Goal: Task Accomplishment & Management: Manage account settings

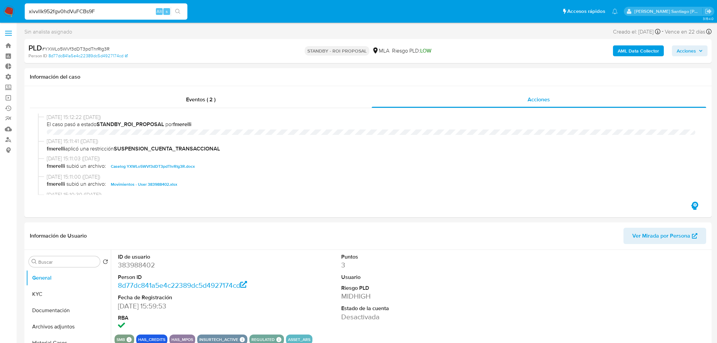
select select "10"
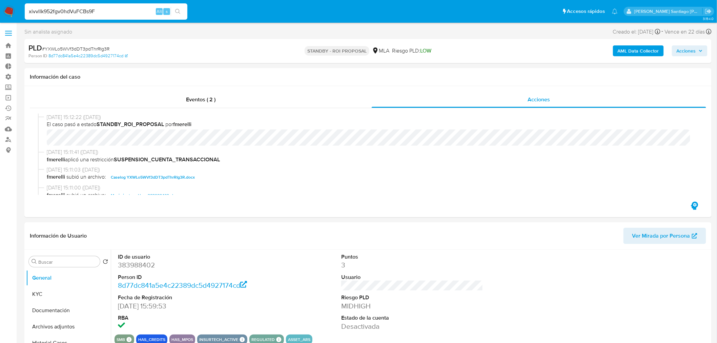
scroll to position [75, 0]
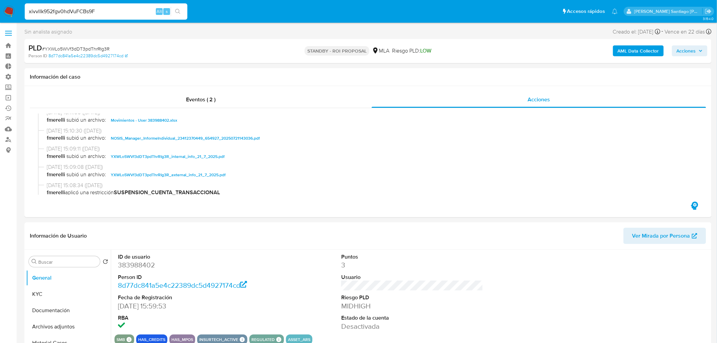
type input "xivvllk952fgv0hdVuFCBs9F"
click at [177, 14] on button "search-icon" at bounding box center [178, 11] width 14 height 9
drag, startPoint x: 12, startPoint y: 4, endPoint x: 11, endPoint y: 13, distance: 8.9
click at [12, 7] on nav "Pausado Ver notificaciones xivvllk952fgv0hdVuFCBs9F Alt s Accesos rápidos Presi…" at bounding box center [358, 11] width 717 height 23
click at [11, 12] on img at bounding box center [9, 12] width 12 height 12
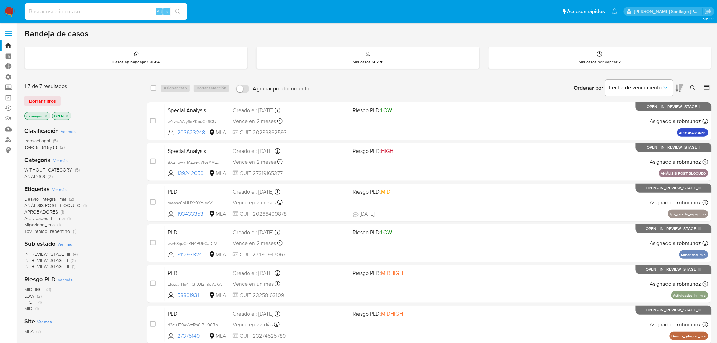
click at [141, 12] on input at bounding box center [106, 11] width 163 height 9
paste input "seampc9f8ab3hAE0HhBm1oTS"
type input "seampc9f8ab3hAE0HhBm1oTS"
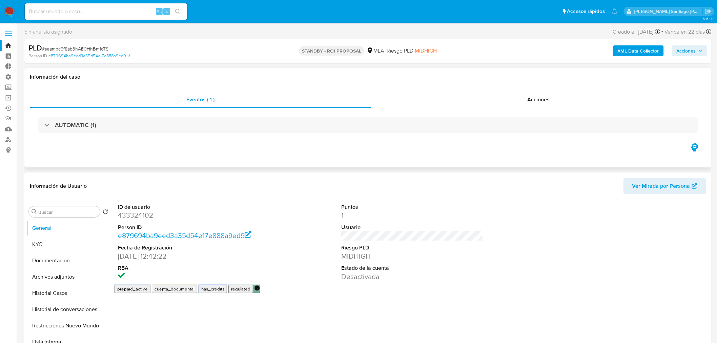
select select "10"
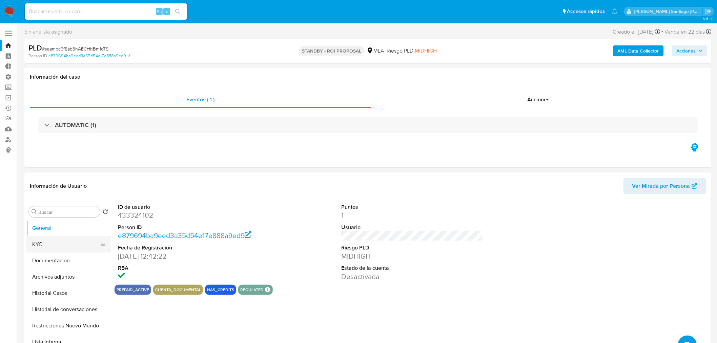
click at [38, 245] on button "KYC" at bounding box center [65, 244] width 79 height 16
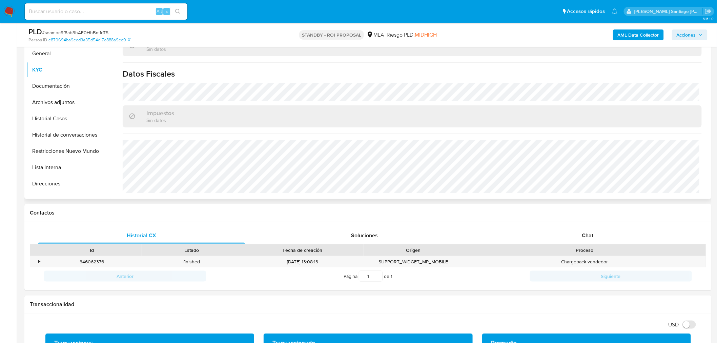
scroll to position [344, 0]
click at [48, 179] on button "Direcciones" at bounding box center [65, 184] width 79 height 16
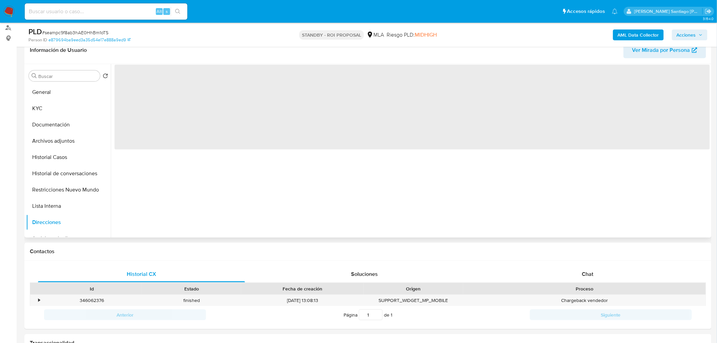
scroll to position [75, 0]
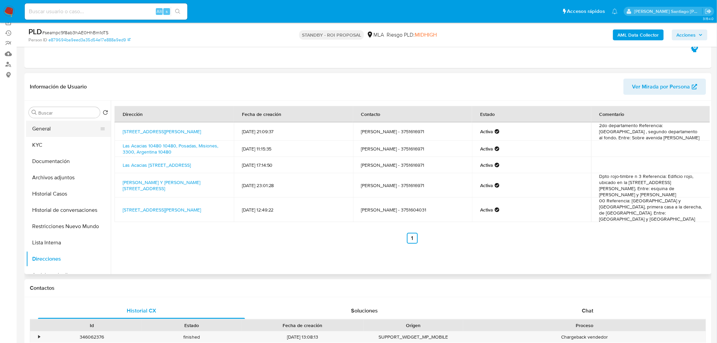
click at [66, 124] on button "General" at bounding box center [65, 129] width 79 height 16
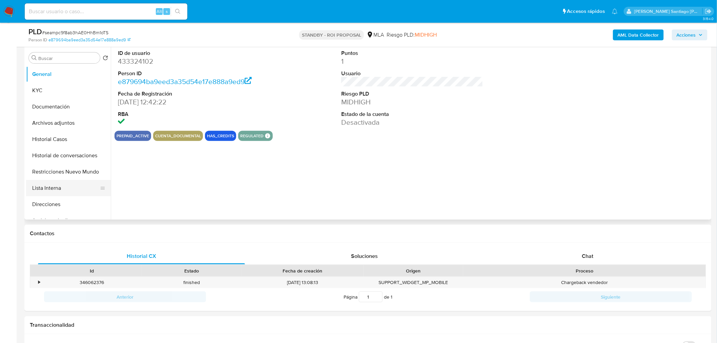
scroll to position [38, 0]
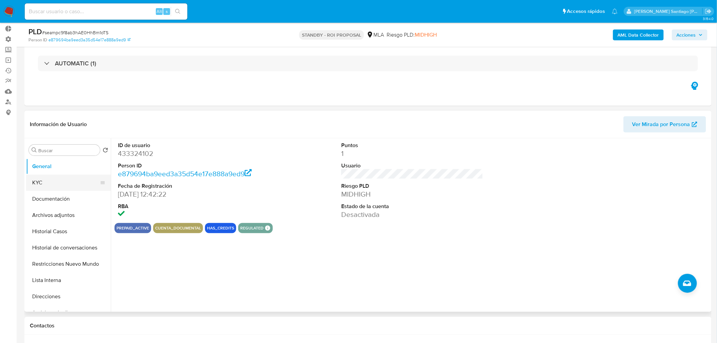
click at [46, 177] on button "KYC" at bounding box center [65, 183] width 79 height 16
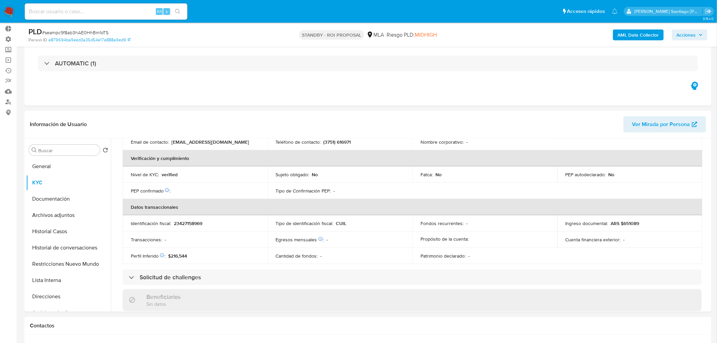
scroll to position [344, 0]
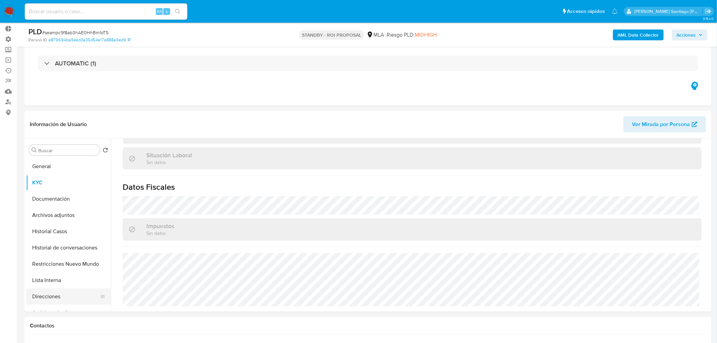
click at [64, 290] on button "Direcciones" at bounding box center [65, 296] width 79 height 16
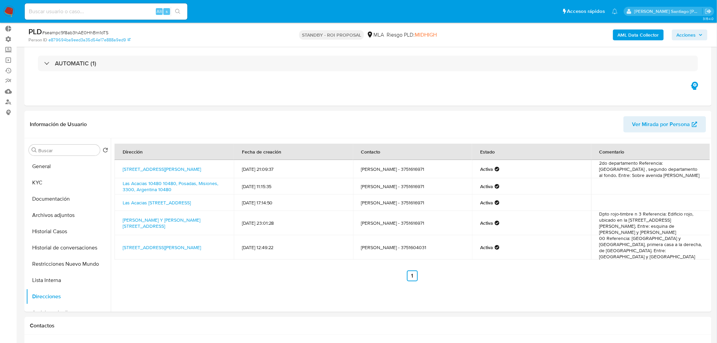
drag, startPoint x: 176, startPoint y: 171, endPoint x: 122, endPoint y: 165, distance: 54.6
click at [122, 165] on td "Avenida Blas Parera 3165, Posadas, Misiones, 3300, Argentina 3165" at bounding box center [174, 169] width 119 height 18
copy link "Avenida Blas Parera 3165, Posadas, Misiones, 3300, Argentina 3165"
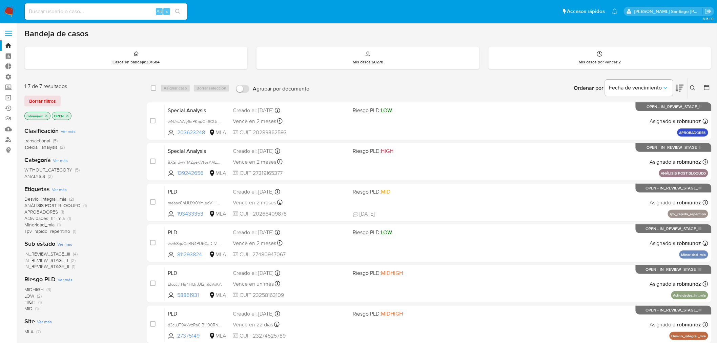
click at [692, 94] on div "Ingrese ID de usuario o caso Buscar Borrar filtros" at bounding box center [694, 88] width 12 height 21
click at [694, 89] on icon at bounding box center [692, 87] width 5 height 5
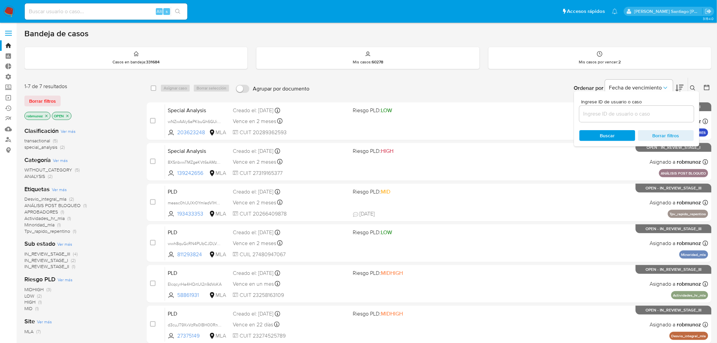
click at [625, 118] on div at bounding box center [636, 114] width 115 height 16
click at [624, 114] on input at bounding box center [636, 113] width 115 height 9
paste input "JPBzNU38LN4BLyqDgDXZO2PI"
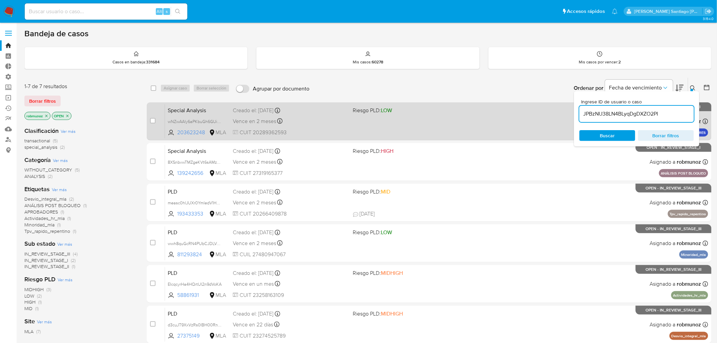
type input "JPBzNU38LN4BLyqDgDXZO2PI"
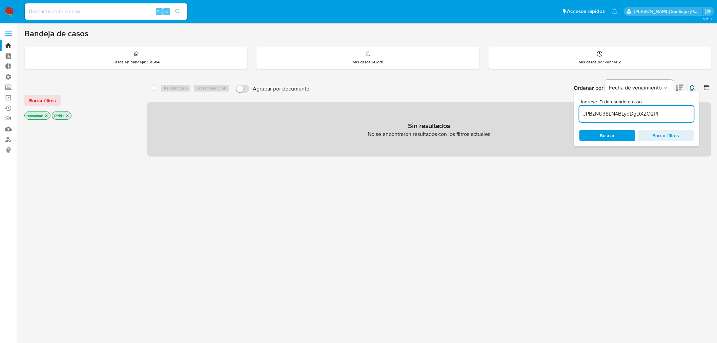
click at [36, 103] on span "Borrar filtros" at bounding box center [42, 100] width 27 height 9
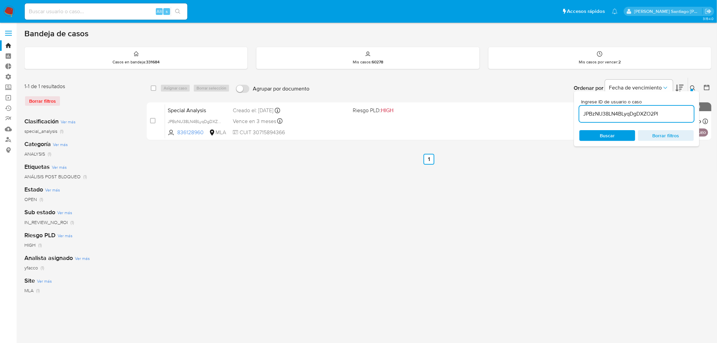
click at [692, 87] on icon at bounding box center [692, 87] width 5 height 5
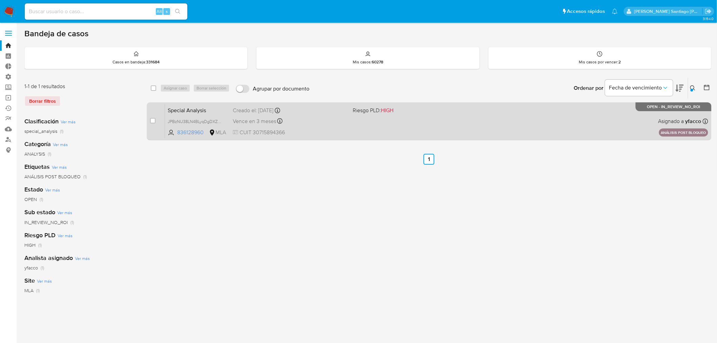
click at [401, 124] on div "Special Analysis JPBzNU38LN4BLyqDgDXZO2PI 836128960 MLA Riesgo PLD: HIGH Creado…" at bounding box center [436, 121] width 543 height 34
click at [152, 121] on input "checkbox" at bounding box center [152, 120] width 5 height 5
checkbox input "true"
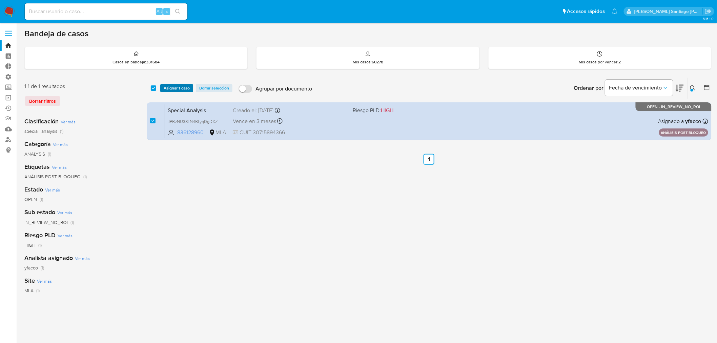
click at [173, 89] on span "Asignar 1 caso" at bounding box center [177, 88] width 26 height 7
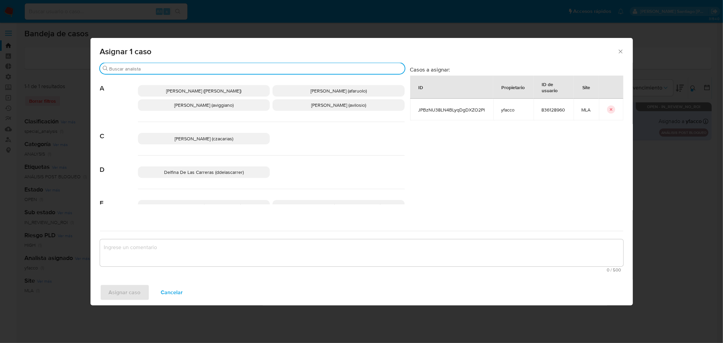
click at [163, 70] on input "Buscar" at bounding box center [255, 69] width 292 height 6
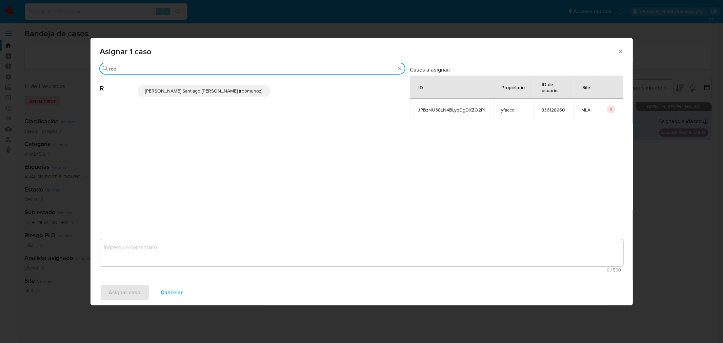
type input "rob"
drag, startPoint x: 220, startPoint y: 93, endPoint x: 201, endPoint y: 221, distance: 129.3
click at [220, 94] on span "Roberto Santiago Munoz (robmunoz)" at bounding box center [203, 90] width 117 height 7
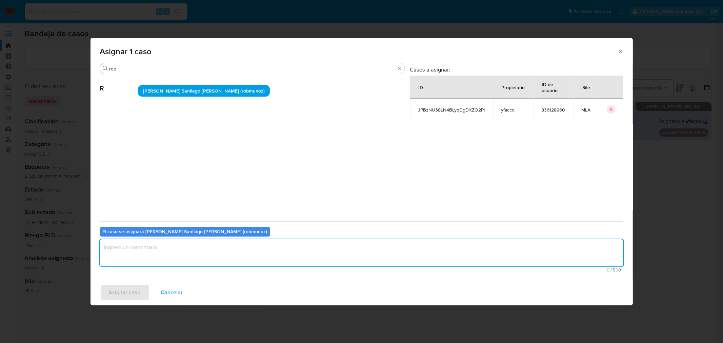
drag, startPoint x: 206, startPoint y: 252, endPoint x: 139, endPoint y: 283, distance: 73.7
click at [205, 252] on textarea "assign-modal" at bounding box center [361, 252] width 523 height 27
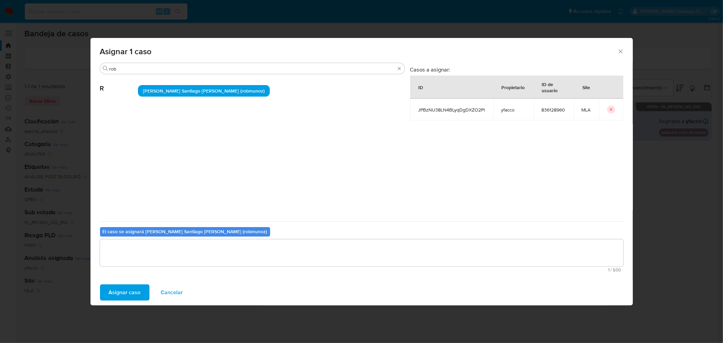
click at [131, 285] on span "Asignar caso" at bounding box center [125, 292] width 32 height 15
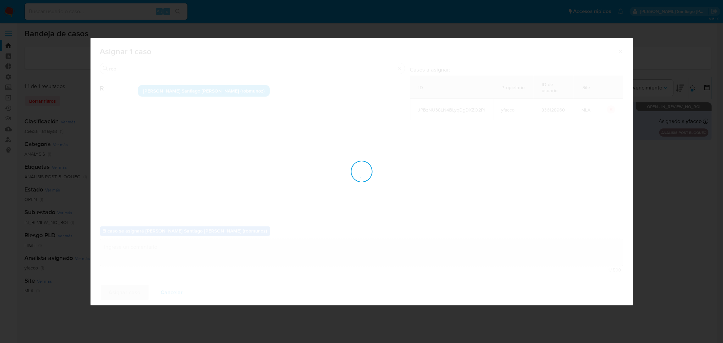
checkbox input "false"
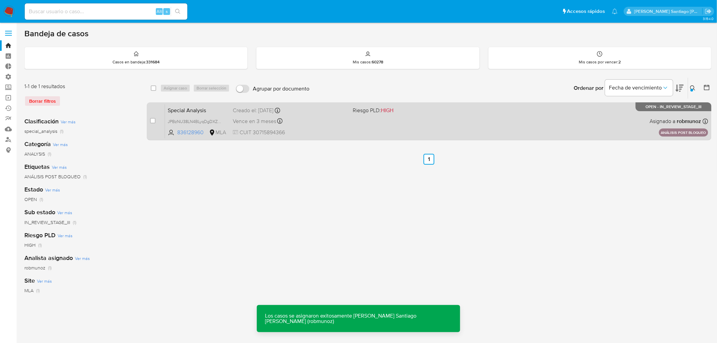
click at [460, 135] on div "Special Analysis JPBzNU38LN4BLyqDgDXZO2PI 836128960 MLA Riesgo PLD: HIGH Creado…" at bounding box center [436, 121] width 543 height 34
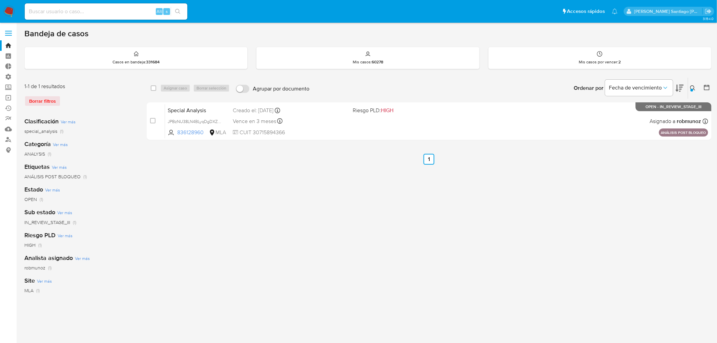
click at [697, 86] on button at bounding box center [693, 88] width 11 height 8
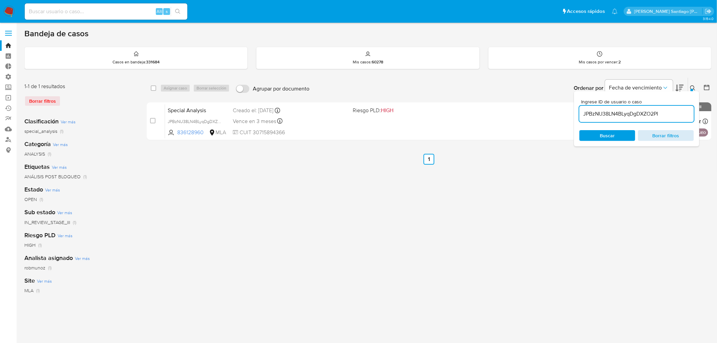
click at [678, 135] on span "Borrar filtros" at bounding box center [666, 135] width 46 height 9
click at [649, 118] on input at bounding box center [636, 113] width 115 height 9
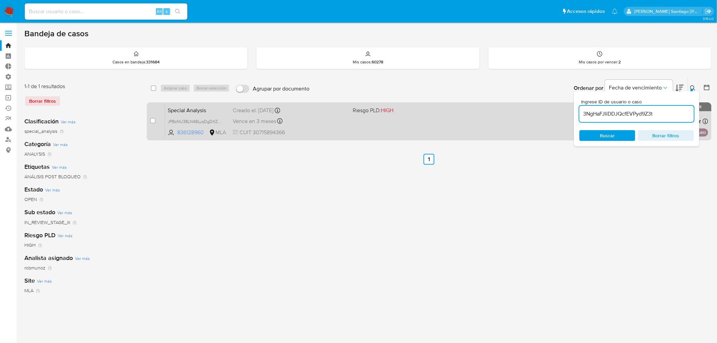
type input "3NgHaFJliDDJQcfEVPyd9Z3t"
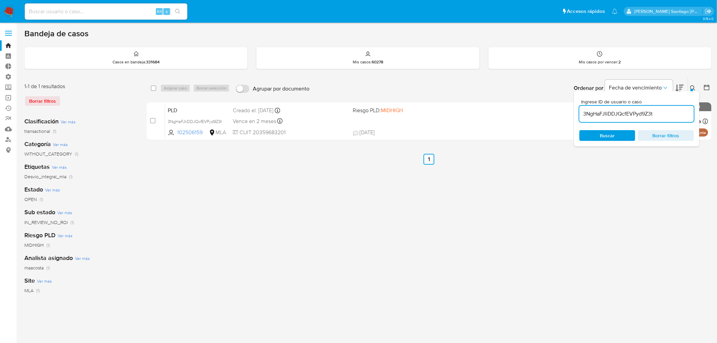
click at [691, 88] on icon at bounding box center [692, 87] width 5 height 5
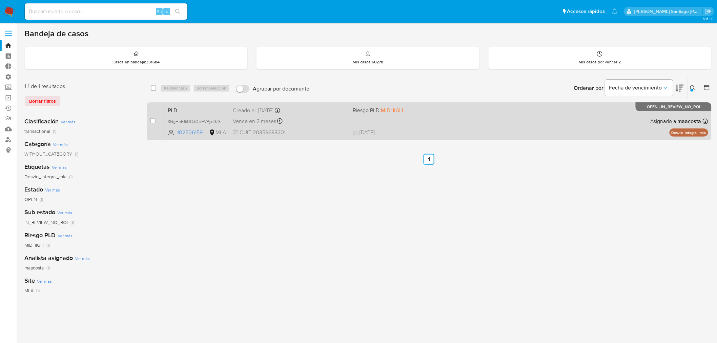
click at [491, 123] on div "PLD 3NgHaFJliDDJQcfEVPyd9Z3t 102506159 MLA Riesgo PLD: MIDHIGH Creado el: 12/07…" at bounding box center [436, 121] width 543 height 34
click at [150, 117] on div "case-item-checkbox" at bounding box center [152, 120] width 5 height 7
click at [154, 121] on input "checkbox" at bounding box center [152, 120] width 5 height 5
checkbox input "true"
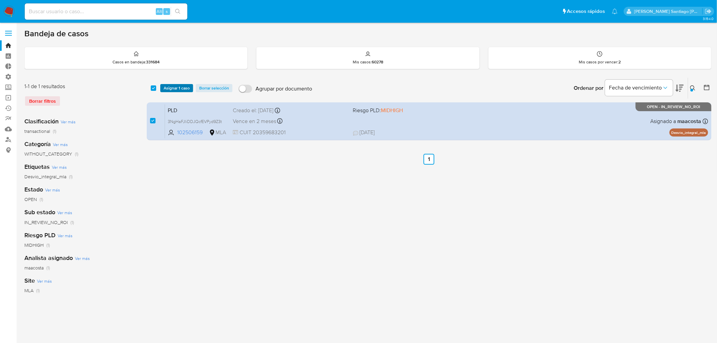
click at [170, 89] on span "Asignar 1 caso" at bounding box center [177, 88] width 26 height 7
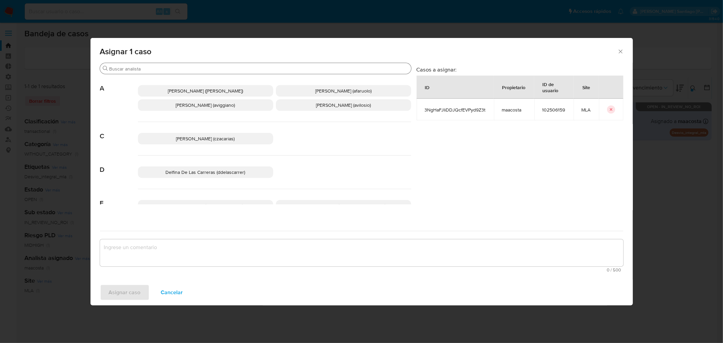
click at [168, 68] on input "Buscar" at bounding box center [258, 69] width 299 height 6
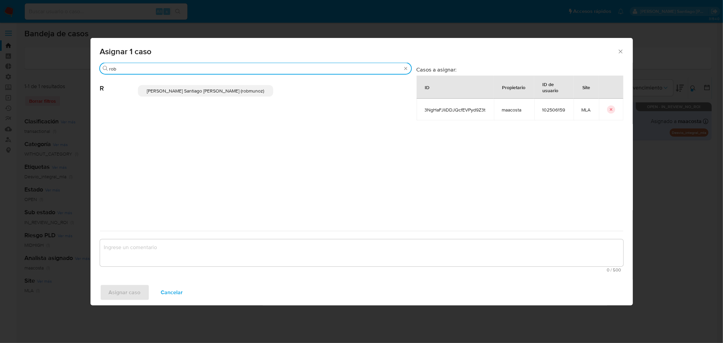
type input "rob"
drag, startPoint x: 238, startPoint y: 93, endPoint x: 234, endPoint y: 131, distance: 38.5
click at [238, 93] on span "Roberto Santiago Munoz (robmunoz)" at bounding box center [205, 90] width 117 height 7
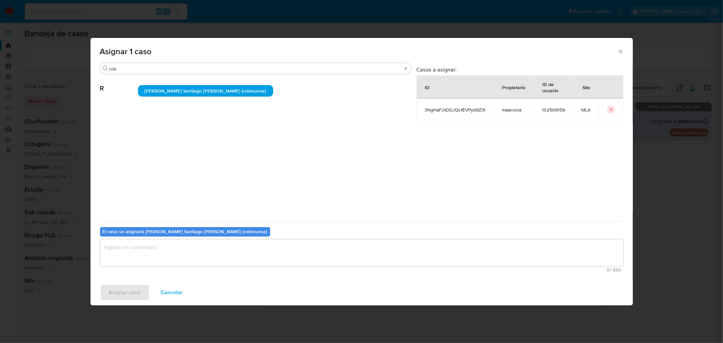
click at [228, 249] on textarea "assign-modal" at bounding box center [361, 252] width 523 height 27
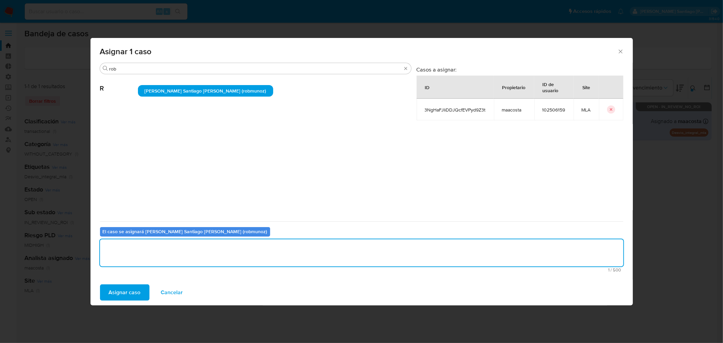
click at [127, 289] on span "Asignar caso" at bounding box center [125, 292] width 32 height 15
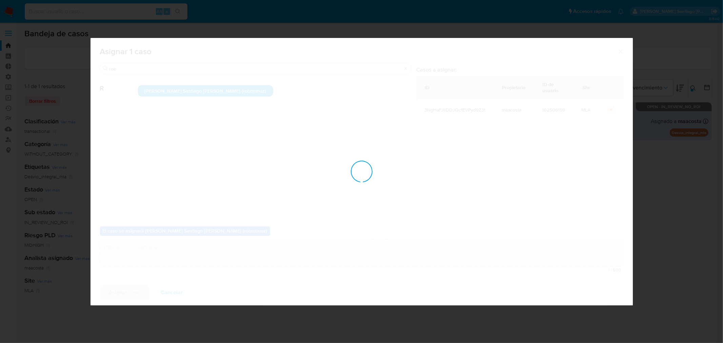
checkbox input "false"
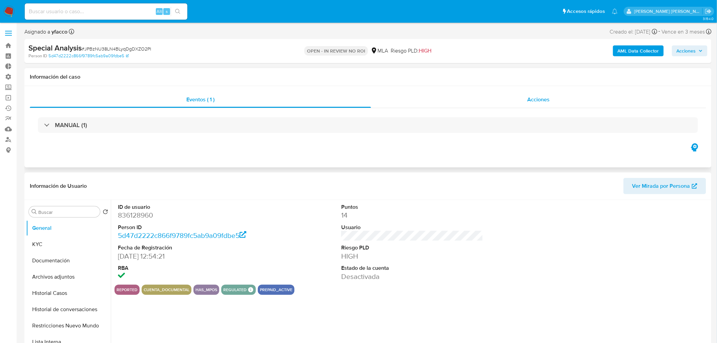
click at [499, 102] on div "Acciones" at bounding box center [538, 99] width 335 height 16
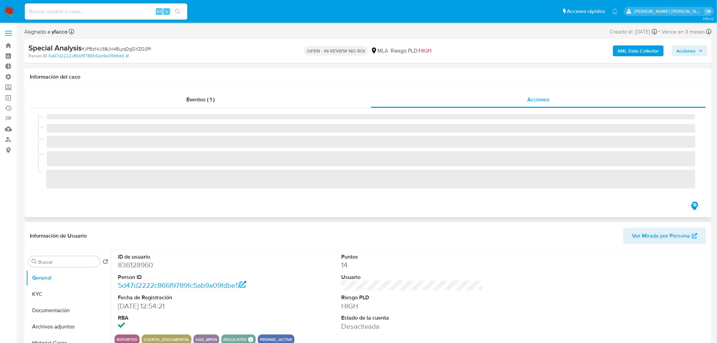
select select "10"
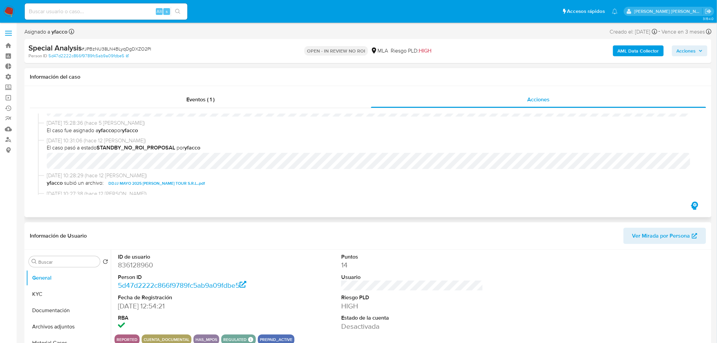
scroll to position [38, 0]
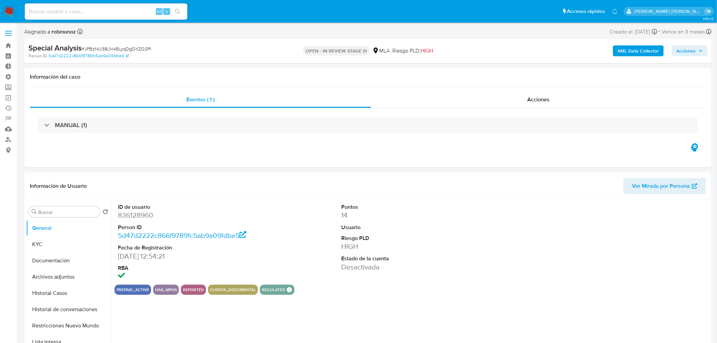
drag, startPoint x: 697, startPoint y: 49, endPoint x: 694, endPoint y: 53, distance: 4.9
click at [697, 49] on span "Acciones" at bounding box center [690, 50] width 26 height 9
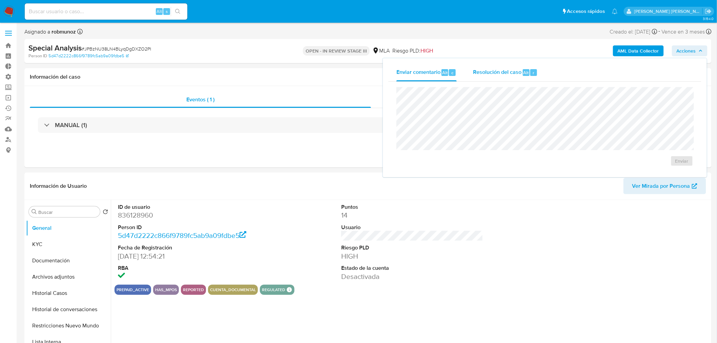
select select "10"
click at [537, 69] on button "Resolución del caso Alt r" at bounding box center [505, 73] width 81 height 18
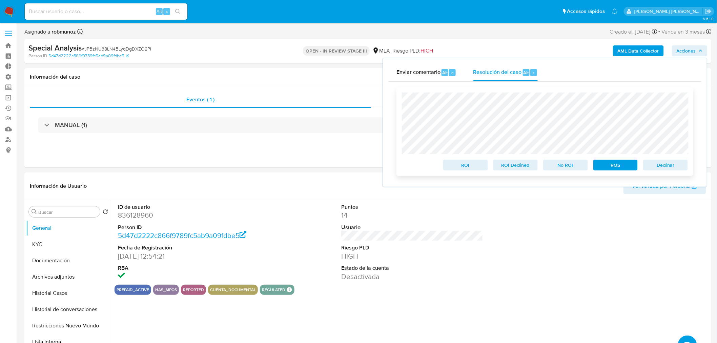
click at [574, 168] on span "No ROI" at bounding box center [565, 164] width 35 height 9
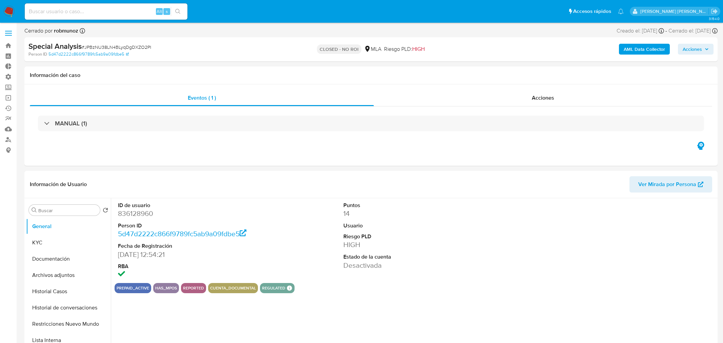
select select "10"
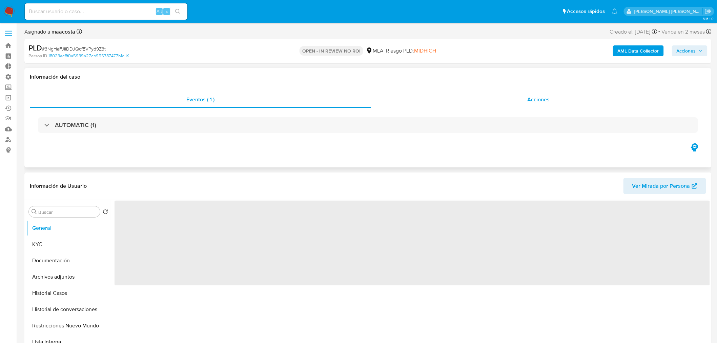
click at [509, 104] on div "Acciones" at bounding box center [538, 99] width 335 height 16
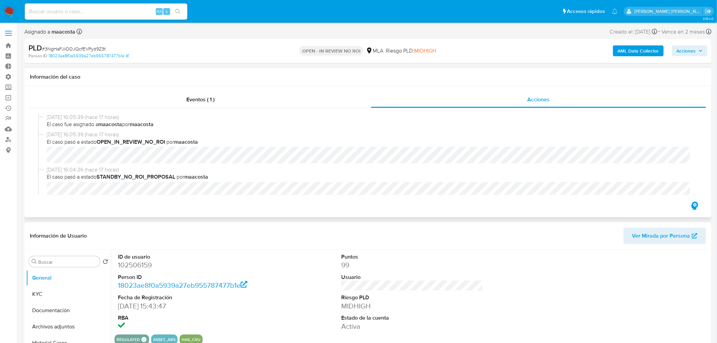
select select "10"
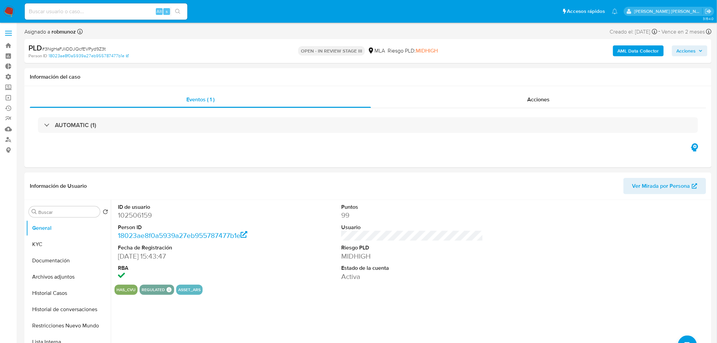
click at [691, 50] on span "Acciones" at bounding box center [686, 50] width 19 height 11
click at [517, 68] on span "Resolución del caso" at bounding box center [497, 72] width 48 height 8
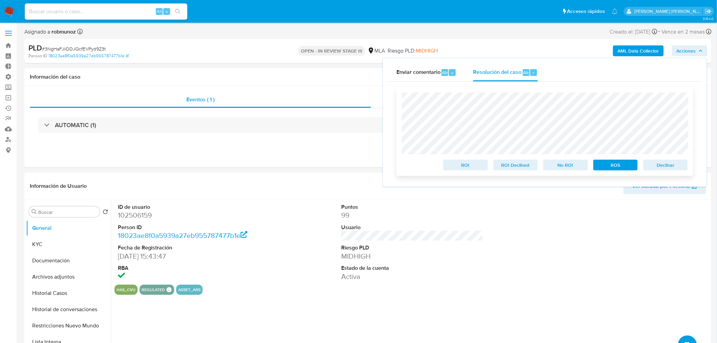
select select "10"
click at [573, 167] on span "No ROI" at bounding box center [565, 164] width 35 height 9
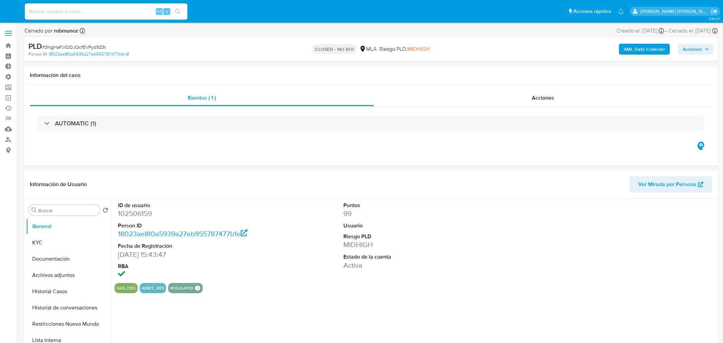
select select "10"
click at [8, 99] on link "Operaciones masivas" at bounding box center [40, 98] width 81 height 11
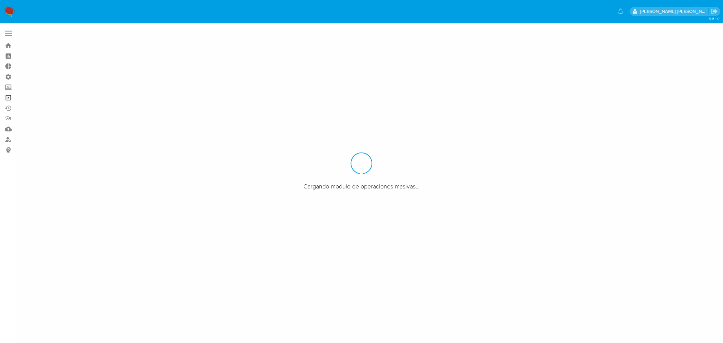
click at [9, 99] on link "Operaciones masivas" at bounding box center [40, 98] width 81 height 11
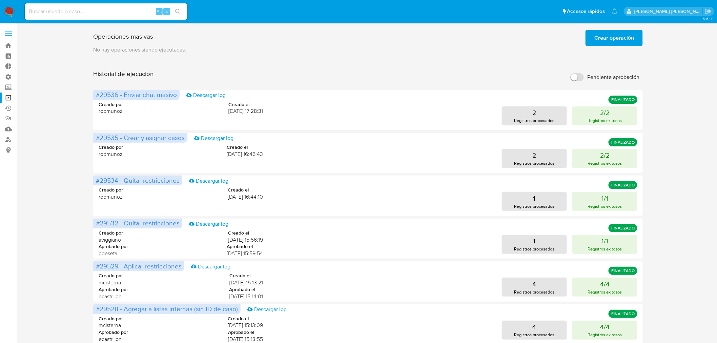
click at [618, 33] on span "Crear operación" at bounding box center [614, 37] width 40 height 15
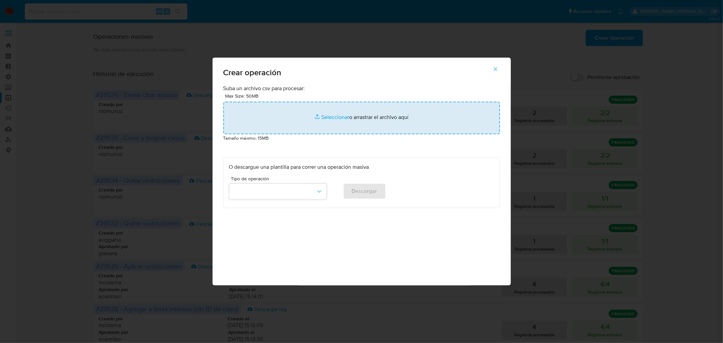
click at [306, 130] on input "file" at bounding box center [361, 118] width 277 height 33
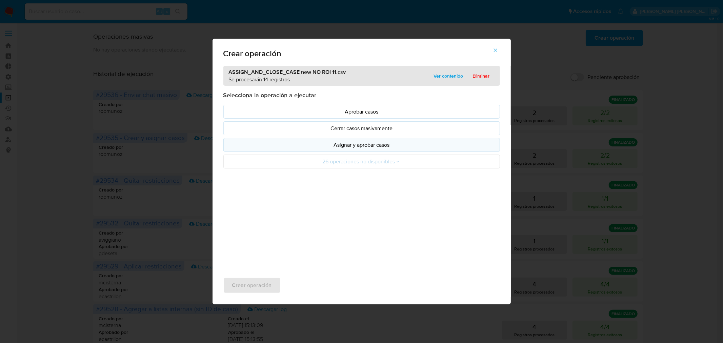
click at [375, 145] on p "Asignar y aprobar casos" at bounding box center [361, 145] width 265 height 8
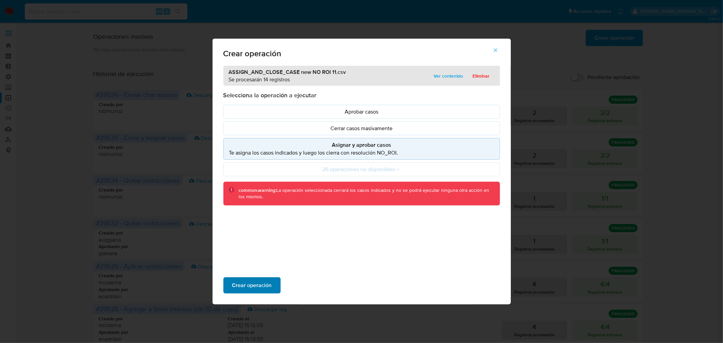
click at [265, 285] on span "Crear operación" at bounding box center [252, 285] width 40 height 15
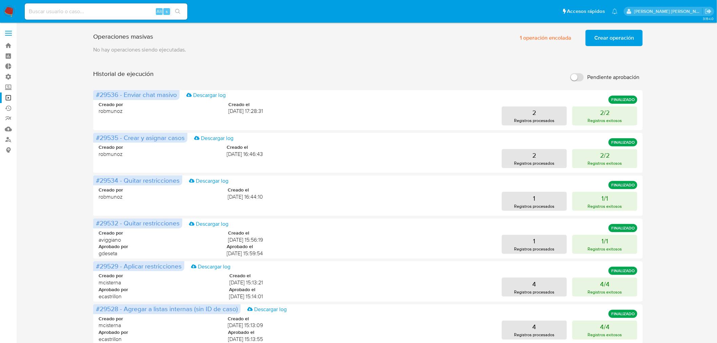
click at [62, 12] on input at bounding box center [106, 11] width 163 height 9
paste input "d3cuJT9XxVzRs0IBH00RnCou"
type input "d3cuJT9XxVzRs0IBH00RnCou"
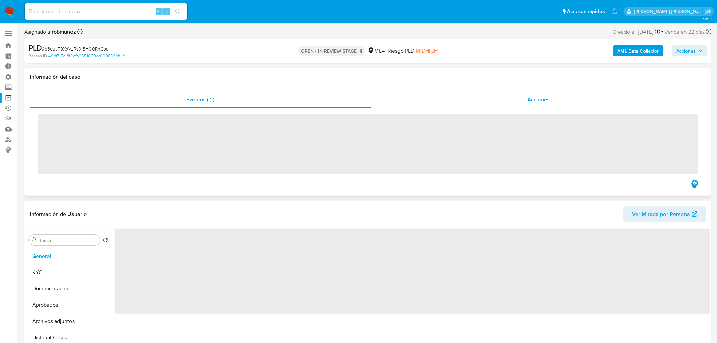
click at [521, 106] on div "Acciones" at bounding box center [538, 99] width 335 height 16
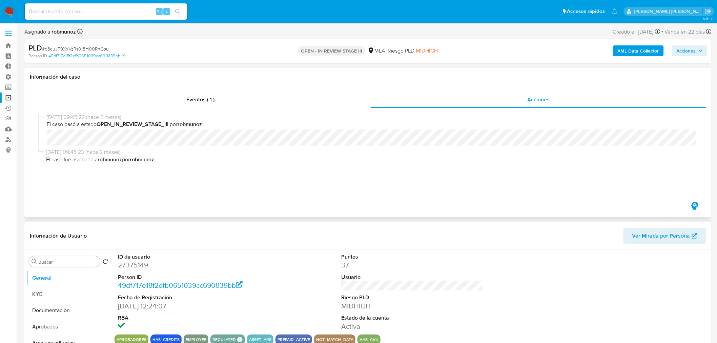
select select "10"
click at [106, 8] on input at bounding box center [106, 11] width 163 height 9
paste input "IW3QzozBhQDafJLYSE4uixxd"
type input "IW3QzozBhQDafJLYSE4uixxd"
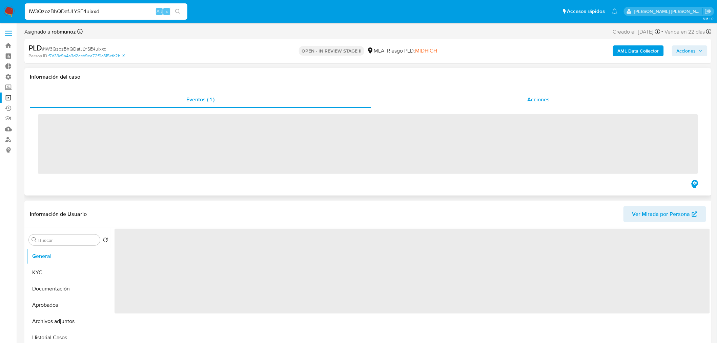
click at [507, 96] on div "Acciones" at bounding box center [538, 99] width 335 height 16
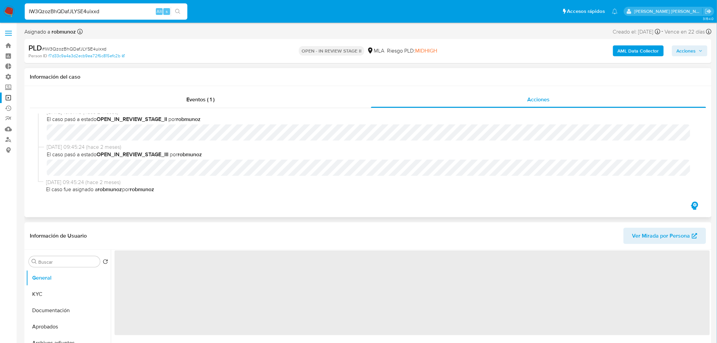
scroll to position [6, 0]
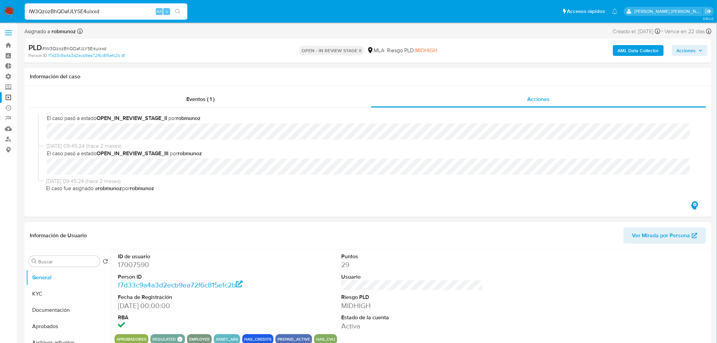
select select "10"
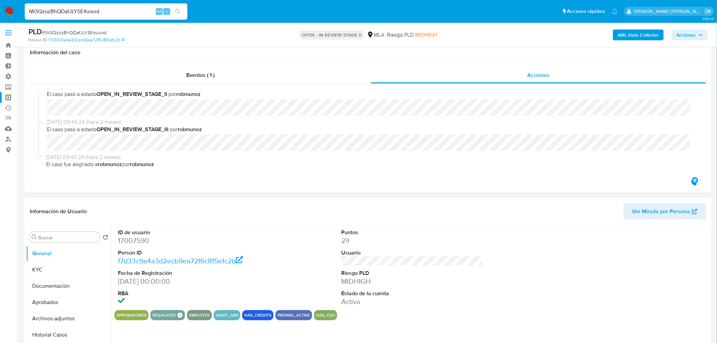
scroll to position [75, 0]
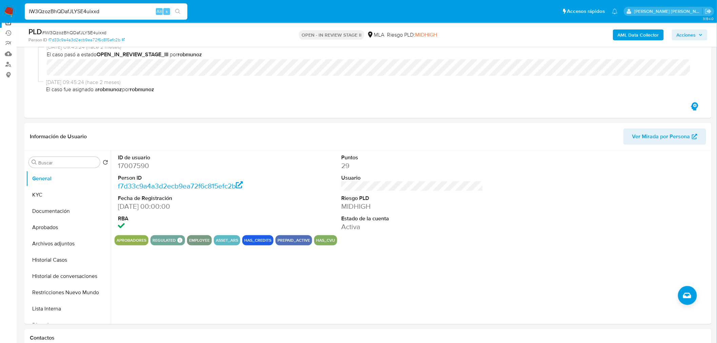
click at [126, 9] on input "IW3QzozBhQDafJLYSE4uixxd" at bounding box center [106, 11] width 163 height 9
paste input "MWFRiVMcJgh9GRpBYd2nnY6M"
type input "IW3QzozBhQDafJLYSE4uixxdMWFRiVMcJgh9GRpBYd2nnY6M"
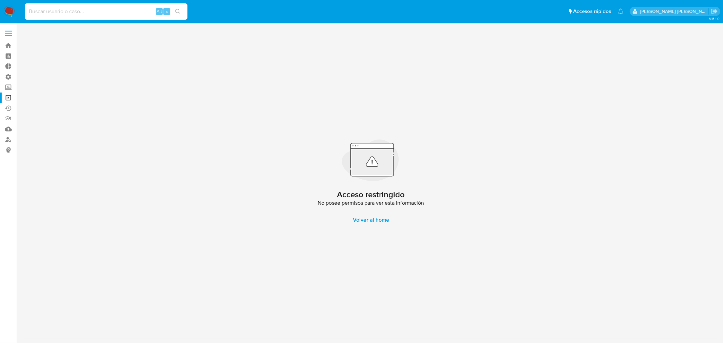
click at [123, 12] on input at bounding box center [106, 11] width 163 height 9
paste input "MWFRiVMcJgh9GRpBYd2nnY6M"
type input "MWFRiVMcJgh9GRpBYd2nnY6M"
click at [183, 8] on button "search-icon" at bounding box center [178, 11] width 14 height 9
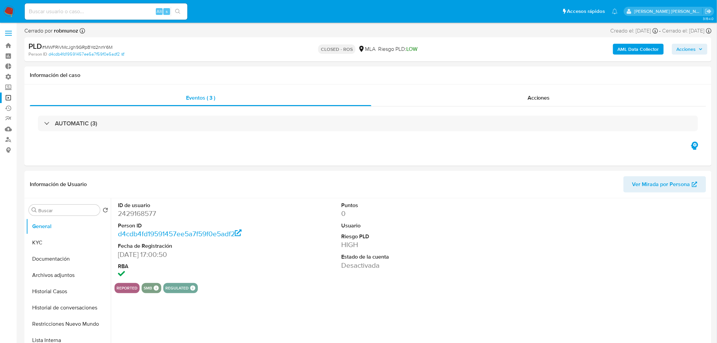
select select "10"
click at [126, 7] on input at bounding box center [106, 11] width 163 height 9
paste input "gGGLv54yOvvPW1Wd0ITT1Znw"
type input "gGGLv54yOvvPW1Wd0ITT1Znw"
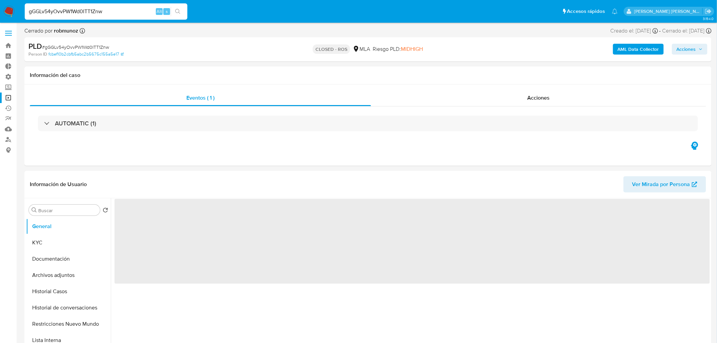
select select "10"
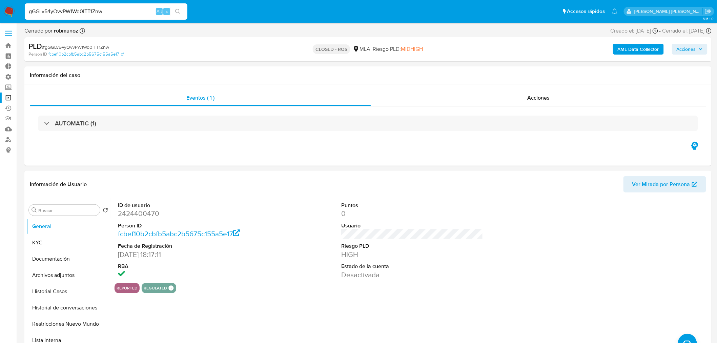
click at [105, 18] on div "gGGLv54yOvvPW1Wd0ITT1Znw Alt s" at bounding box center [106, 11] width 163 height 16
click at [102, 12] on input "gGGLv54yOvvPW1Wd0ITT1Znw" at bounding box center [106, 11] width 163 height 9
click at [101, 12] on input "gGGLv54yOvvPW1Wd0ITT1Znw" at bounding box center [106, 11] width 163 height 9
paste input "Y1ghp4mZ71zwUbKp3gHqJfzl"
type input "Y1ghp4mZ71zwUbKp3gHqJfzl"
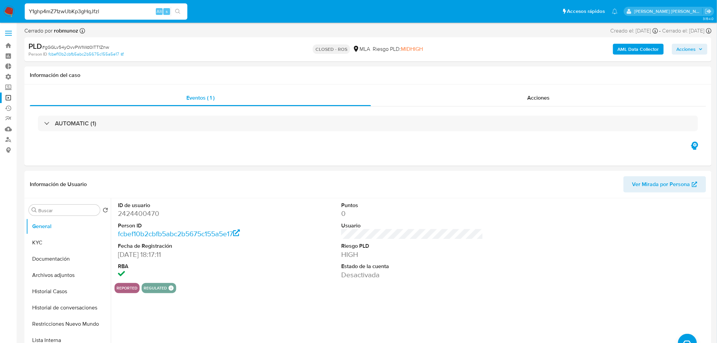
click at [174, 12] on button "search-icon" at bounding box center [178, 11] width 14 height 9
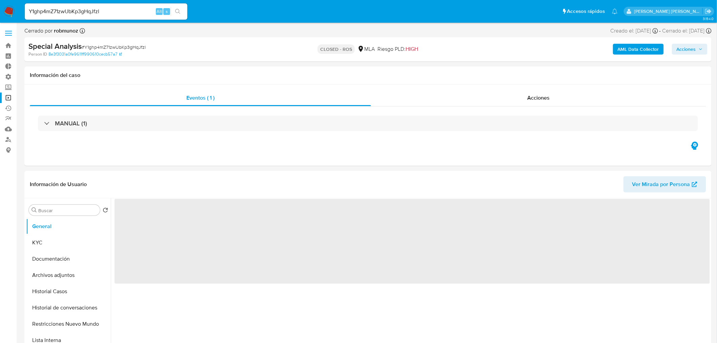
select select "10"
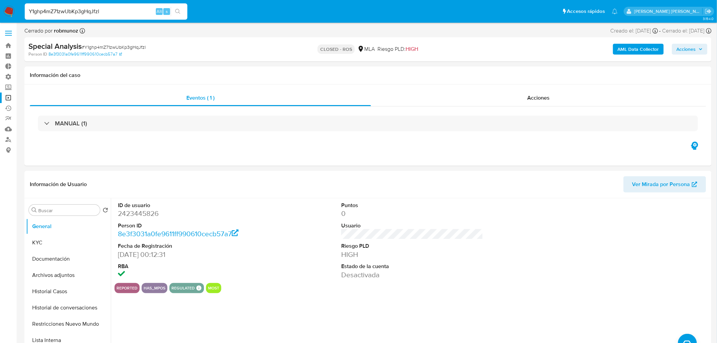
click at [88, 13] on input "Y1ghp4mZ71zwUbKp3gHqJfzl" at bounding box center [106, 11] width 163 height 9
paste input "86LxsxwNnFCs1SoHr6SF3Zqt"
type input "86LxsxwNnFCs1SoHr6SF3Zqt"
click at [183, 13] on button "search-icon" at bounding box center [178, 11] width 14 height 9
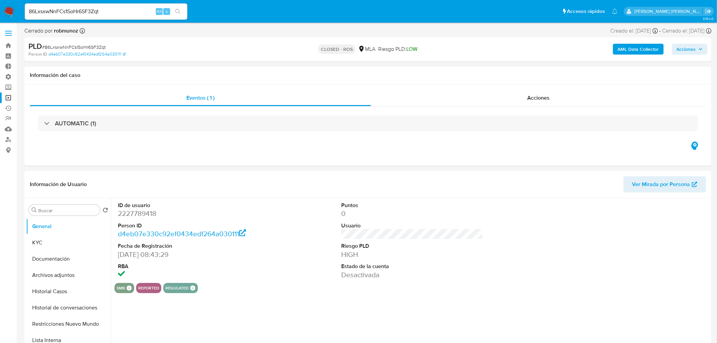
click at [59, 13] on input "86LxsxwNnFCs1SoHr6SF3Zqt" at bounding box center [106, 11] width 163 height 9
select select "10"
click at [59, 12] on input "86LxsxwNnFCs1SoHr6SF3Zqt" at bounding box center [106, 11] width 163 height 9
paste input "xMfWP8zq15xHYKbOUrVo1IoL"
type input "xMfWP8zq15xHYKbOUrVo1IoL"
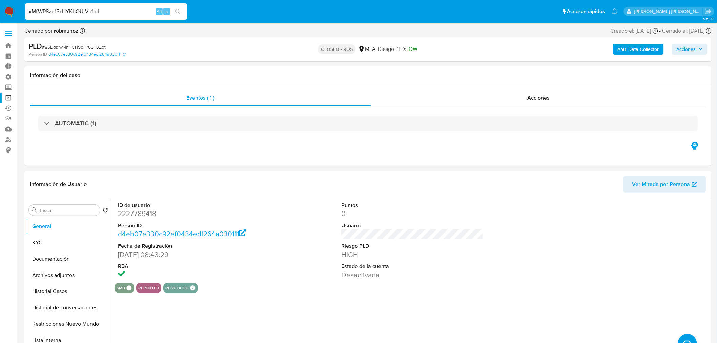
click at [178, 12] on icon "search-icon" at bounding box center [177, 11] width 5 height 5
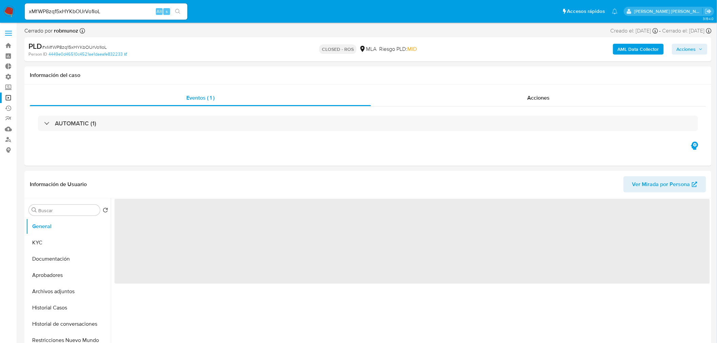
select select "10"
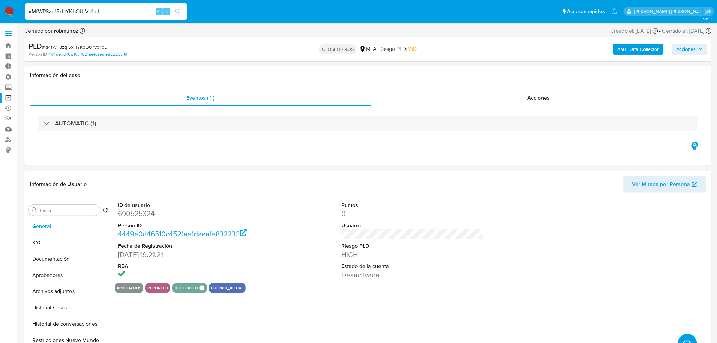
click at [109, 11] on input "xMfWP8zq15xHYKbOUrVo1IoL" at bounding box center [106, 11] width 163 height 9
paste input "YNttqAMyEAoyoCK194SpW2xJ"
type input "YNttqAMyEAoyoCK194SpW2xJ"
click at [181, 13] on button "search-icon" at bounding box center [178, 11] width 14 height 9
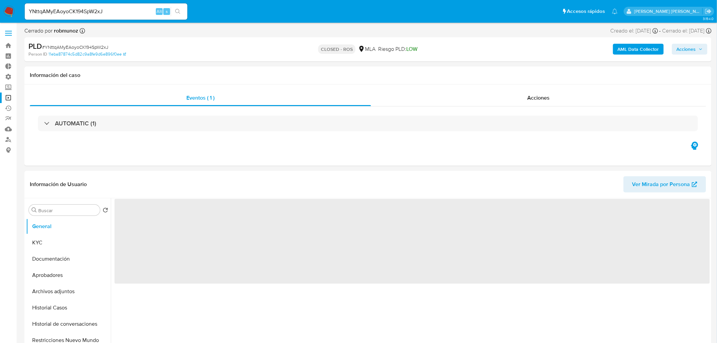
select select "10"
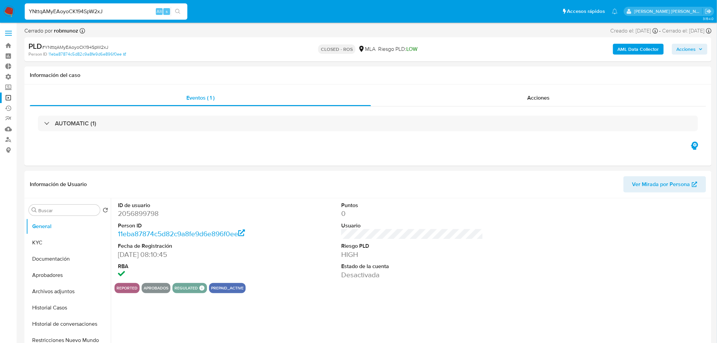
click at [85, 12] on input "YNttqAMyEAoyoCK194SpW2xJ" at bounding box center [106, 11] width 163 height 9
drag, startPoint x: 86, startPoint y: 12, endPoint x: 120, endPoint y: 15, distance: 34.4
click at [87, 12] on input "YNttqAMyEAoyoCK194SpW2xJ" at bounding box center [106, 11] width 163 height 9
paste input "oVME6KXdVCSt7Pl3pru1R6Ln"
type input "oVME6KXdVCSt7Pl3pru1R6Ln"
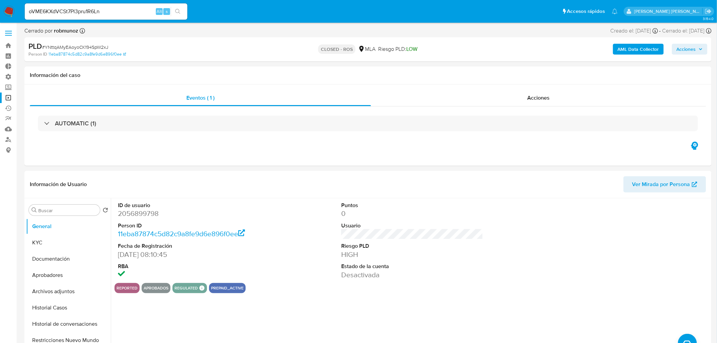
click at [179, 14] on button "search-icon" at bounding box center [178, 11] width 14 height 9
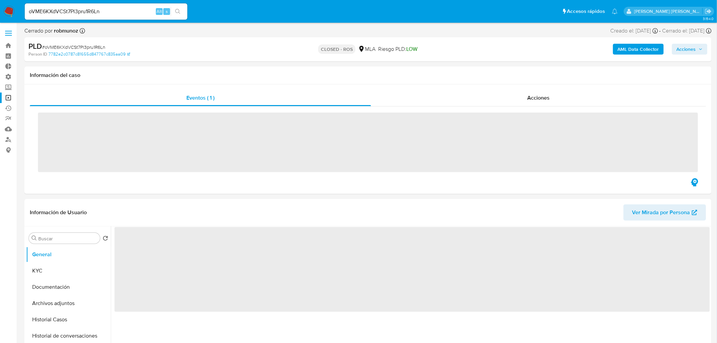
select select "10"
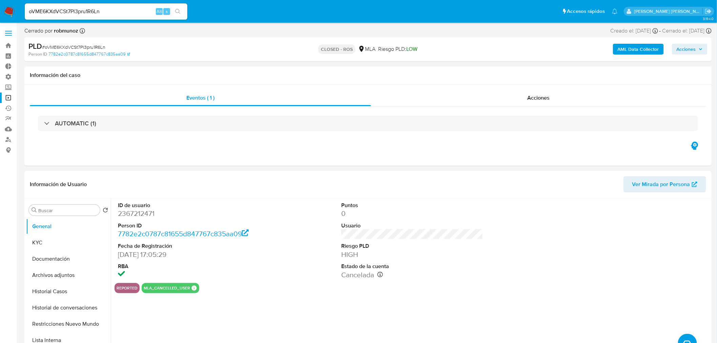
click at [106, 16] on div "oVME6KXdVCSt7Pl3pru1R6Ln Alt s" at bounding box center [106, 11] width 163 height 16
click at [174, 29] on div "Cerrado por robmunoz Asignado el: 18/06/2025 14:16:15 Creado el: 12/06/2025 Cre…" at bounding box center [367, 32] width 687 height 10
click at [97, 9] on input "oVME6KXdVCSt7Pl3pru1R6Ln" at bounding box center [106, 11] width 163 height 9
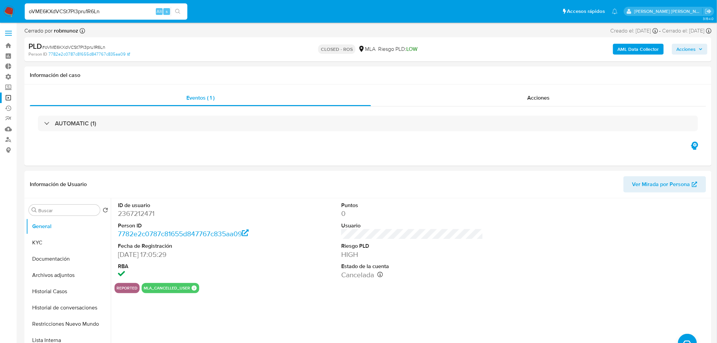
click at [97, 9] on input "oVME6KXdVCSt7Pl3pru1R6Ln" at bounding box center [106, 11] width 163 height 9
paste input "mLn3E2dXssji2ujJm7lozlXw"
type input "mLn3E2dXssji2ujJm7lozlXw"
drag, startPoint x: 178, startPoint y: 13, endPoint x: 179, endPoint y: 24, distance: 10.9
click at [178, 14] on icon "search-icon" at bounding box center [177, 11] width 5 height 5
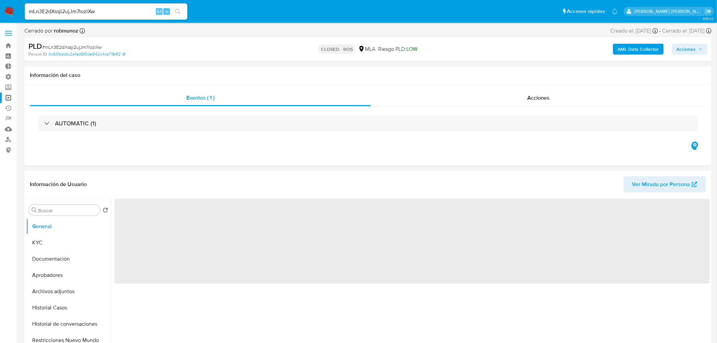
select select "10"
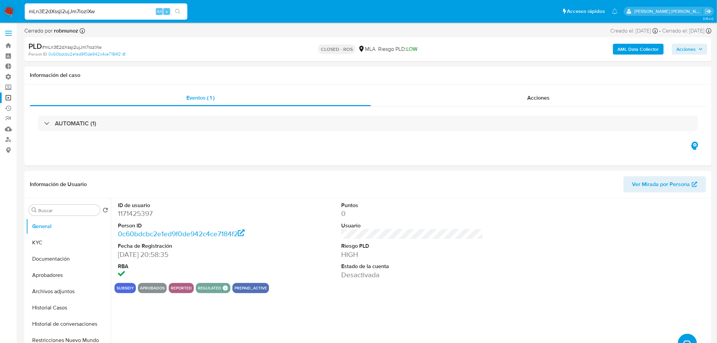
click at [99, 12] on input "mLn3E2dXssji2ujJm7lozlXw" at bounding box center [106, 11] width 163 height 9
paste input "jQPjGHV9BvU85515uwlv00Az"
type input "jQPjGHV9BvU85515uwlv00Az"
click at [178, 11] on icon "search-icon" at bounding box center [177, 11] width 5 height 5
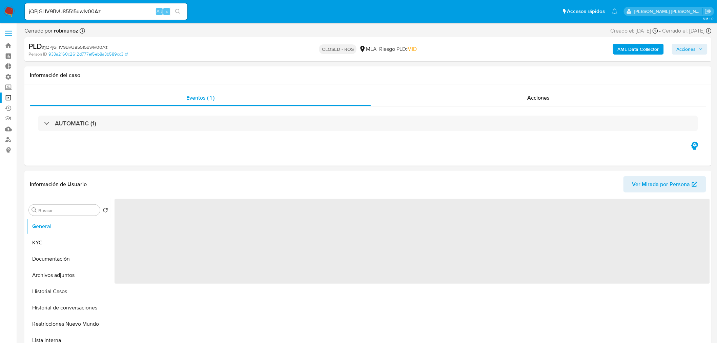
select select "10"
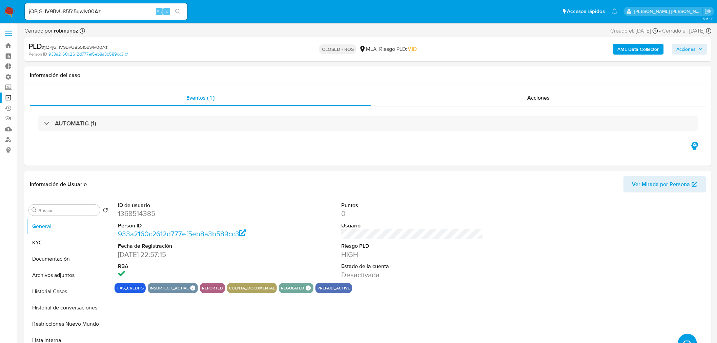
click at [89, 12] on input "jQPjGHV9BvU85515uwlv00Az" at bounding box center [106, 11] width 163 height 9
drag, startPoint x: 89, startPoint y: 11, endPoint x: 121, endPoint y: 14, distance: 32.6
click at [89, 12] on input "jQPjGHV9BvU85515uwlv00Az" at bounding box center [106, 11] width 163 height 9
paste input "esBCUw6nNfn88n2OC4LTH5pl"
type input "esBCUw6nNfn88n2OC4LTH5pl"
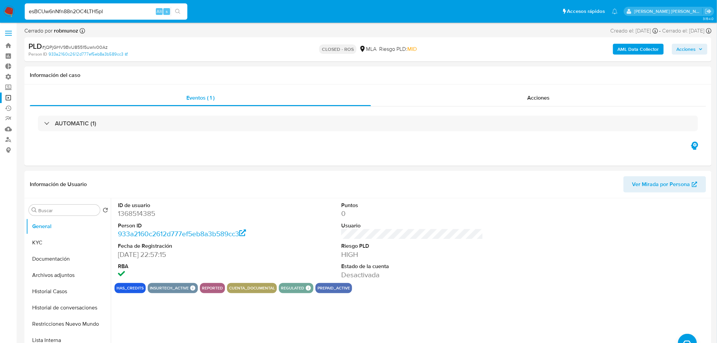
click at [180, 15] on button "search-icon" at bounding box center [178, 11] width 14 height 9
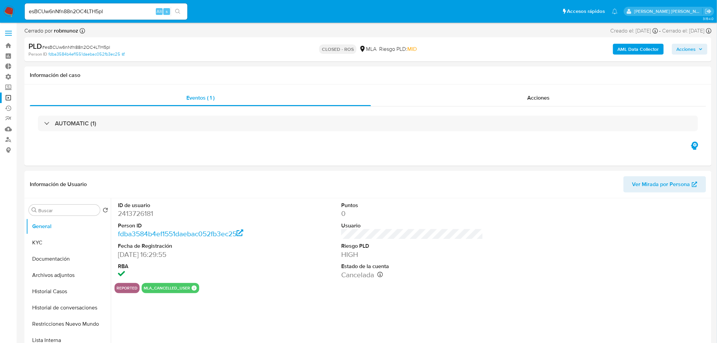
select select "10"
click at [103, 12] on input "esBCUw6nNfn88n2OC4LTH5pl" at bounding box center [106, 11] width 163 height 9
paste input "1o2Ieref5JU3godGuANVvnQp"
type input "1o2Ieref5JU3godGuANVvnQp"
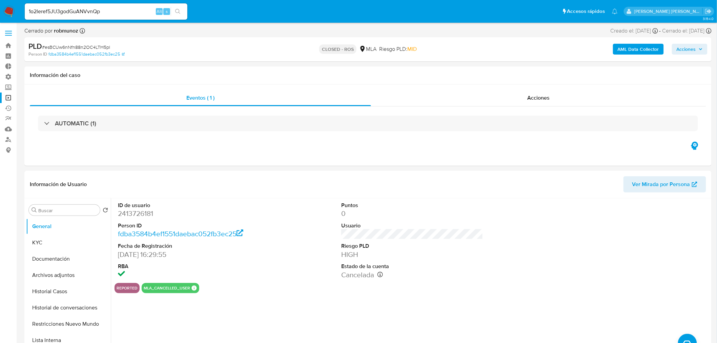
click at [175, 16] on button "search-icon" at bounding box center [178, 11] width 14 height 9
select select "10"
click at [86, 9] on input "1o2Ieref5JU3godGuANVvnQp" at bounding box center [106, 11] width 163 height 9
paste input "PXErNCAMW003CJnmbcPkCj8H"
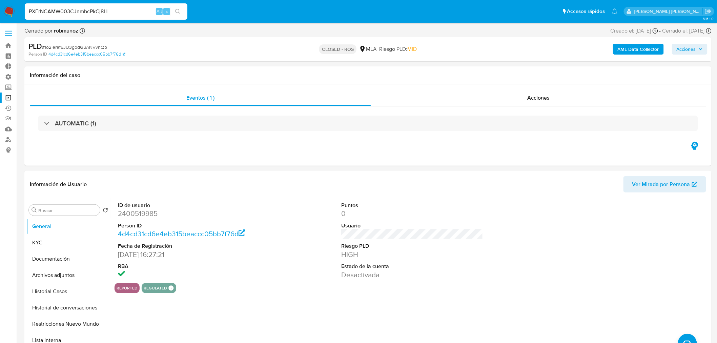
type input "PXErNCAMW003CJnmbcPkCj8H"
click at [176, 11] on icon "search-icon" at bounding box center [177, 11] width 5 height 5
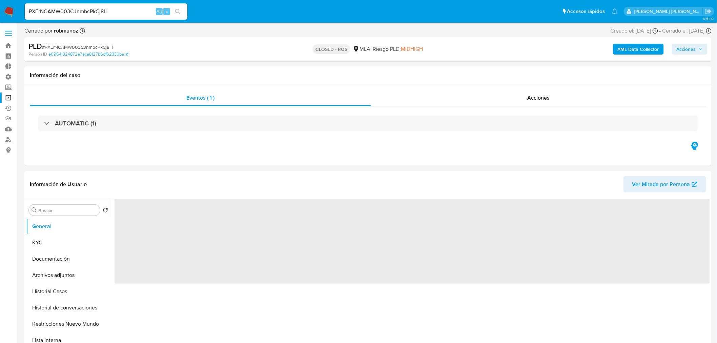
select select "10"
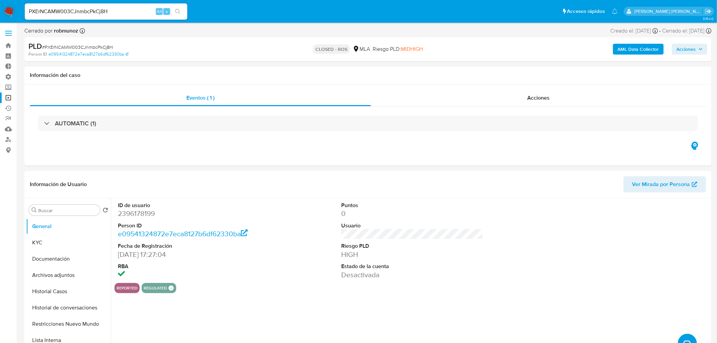
click at [99, 16] on div "PXErNCAMW003CJnmbcPkCj8H Alt s" at bounding box center [106, 11] width 163 height 16
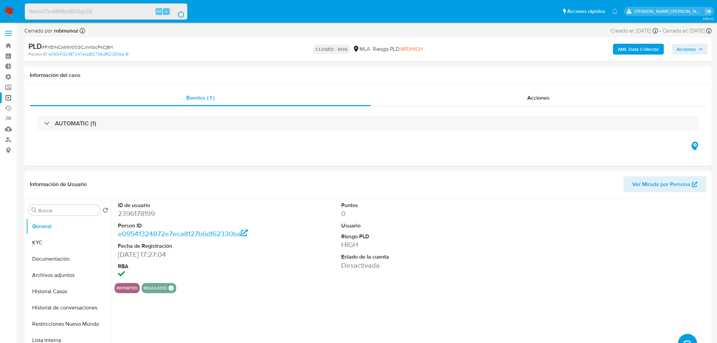
select select "10"
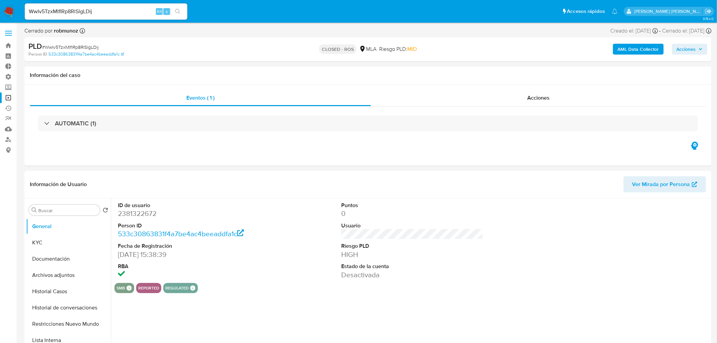
click at [110, 15] on input "WwIv5TzxMIflRp8RlSlgLDij" at bounding box center [106, 11] width 163 height 9
select select "10"
click at [110, 15] on input "WwIv5TzxMIflRp8RlSlgLDij" at bounding box center [106, 11] width 163 height 9
paste input "HQEbkQjXTYu712jjSqQvFo3D"
type input "HQEbkQjXTYu712jjSqQvFo3D"
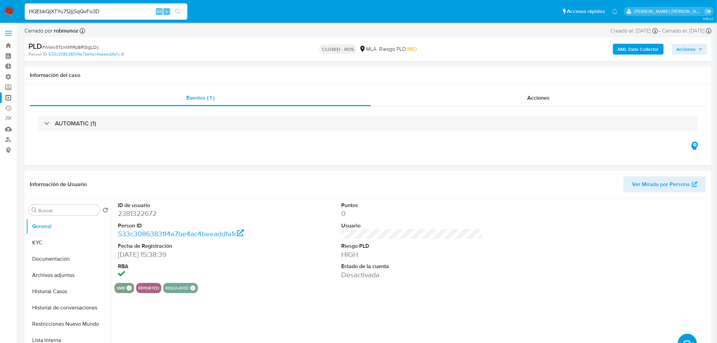
click at [188, 12] on li "HQEbkQjXTYu712jjSqQvFo3D Alt s" at bounding box center [106, 11] width 166 height 17
click at [182, 14] on button "search-icon" at bounding box center [178, 11] width 14 height 9
select select "10"
click at [72, 12] on input "HQEbkQjXTYu712jjSqQvFo3D" at bounding box center [106, 11] width 163 height 9
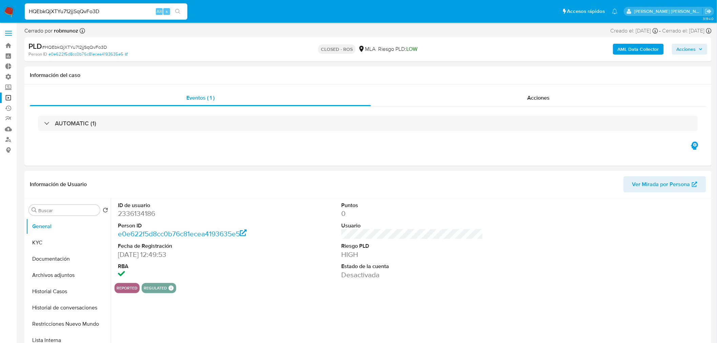
paste input "whCc0bmICBUlIrjIAOF82aGp"
type input "whCc0bmICBUlIrjIAOF82aGp"
click at [178, 13] on icon "search-icon" at bounding box center [177, 11] width 5 height 5
select select "10"
click at [119, 14] on input "whCc0bmICBUlIrjIAOF82aGp" at bounding box center [106, 11] width 163 height 9
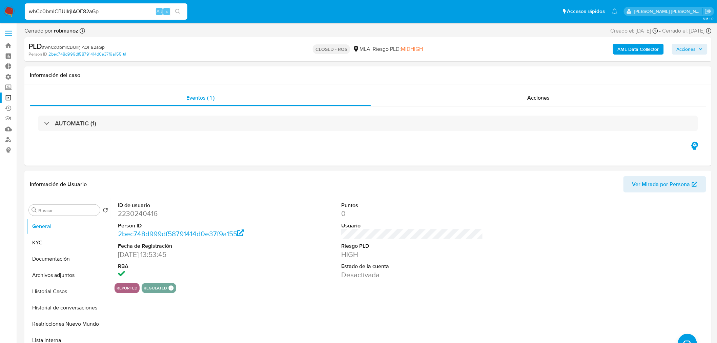
click at [119, 13] on input "whCc0bmICBUlIrjIAOF82aGp" at bounding box center [106, 11] width 163 height 9
paste input "l2hLL5wjbE9dsAewzVfoAPcx"
type input "l2hLL5wjbE9dsAewzVfoAPcx"
click at [178, 17] on div "l2hLL5wjbE9dsAewzVfoAPcx Alt s" at bounding box center [106, 11] width 163 height 16
click at [180, 15] on button "search-icon" at bounding box center [178, 11] width 14 height 9
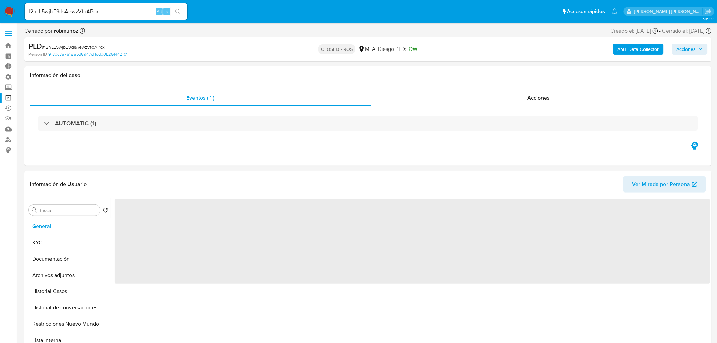
select select "10"
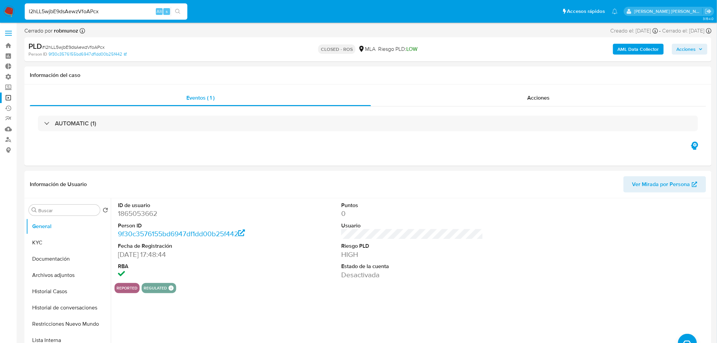
click at [77, 12] on input "l2hLL5wjbE9dsAewzVfoAPcx" at bounding box center [106, 11] width 163 height 9
click at [77, 11] on input "l2hLL5wjbE9dsAewzVfoAPcx" at bounding box center [106, 11] width 163 height 9
paste input "ClqdLk4p4ZuwcP47lbqQxFCR"
type input "ClqdLk4p4ZuwcP47lbqQxFCR"
click at [185, 9] on div "ClqdLk4p4ZuwcP47lbqQxFCR Alt s" at bounding box center [106, 11] width 163 height 19
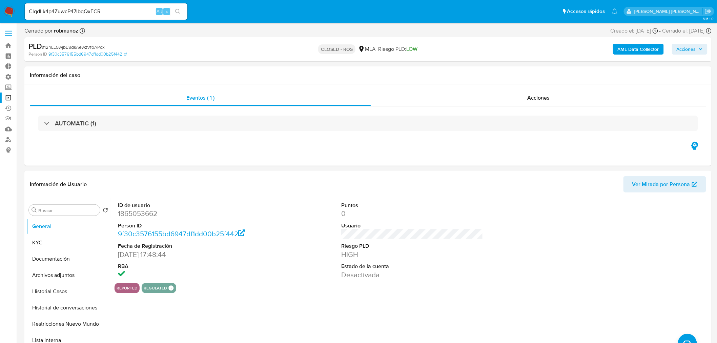
click at [184, 12] on button "search-icon" at bounding box center [178, 11] width 14 height 9
select select "10"
click at [74, 10] on input "ClqdLk4p4ZuwcP47lbqQxFCR" at bounding box center [106, 11] width 163 height 9
paste input "KRYFbDJKLBxCtQ74pGMViAWG"
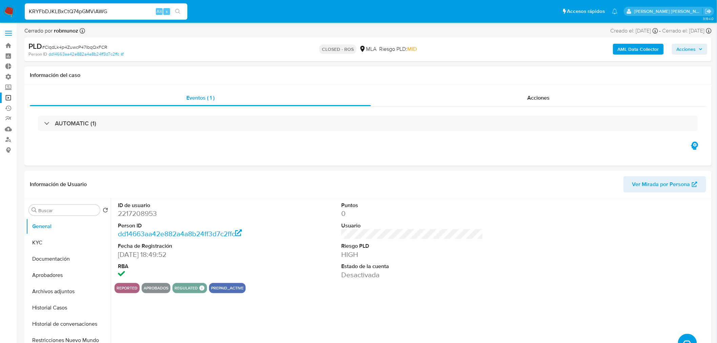
type input "KRYFbDJKLBxCtQ74pGMViAWG"
click at [175, 11] on button "search-icon" at bounding box center [178, 11] width 14 height 9
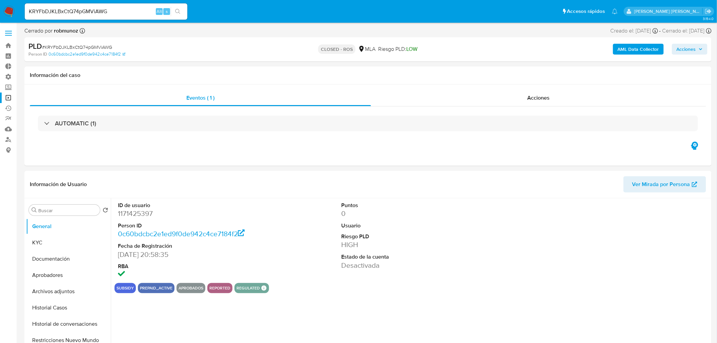
select select "10"
click at [58, 6] on div "KRYFbDJKLBxCtQ74pGMViAWG Alt s" at bounding box center [106, 11] width 163 height 16
click at [77, 9] on input "KRYFbDJKLBxCtQ74pGMViAWG" at bounding box center [106, 11] width 163 height 9
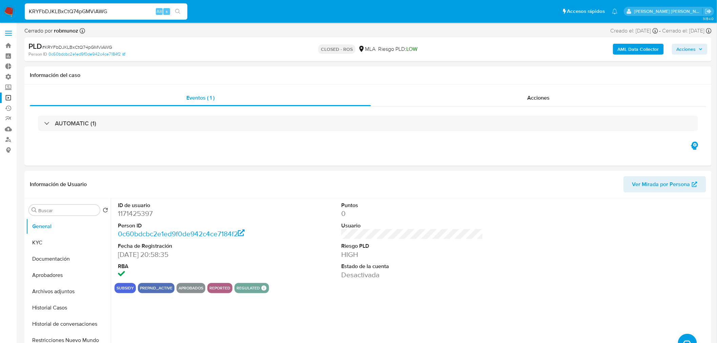
paste input "CSTv8OUYlOnV6kxGD7MTbsok"
type input "CSTv8OUYlOnV6kxGD7MTbsok"
click at [183, 11] on button "search-icon" at bounding box center [178, 11] width 14 height 9
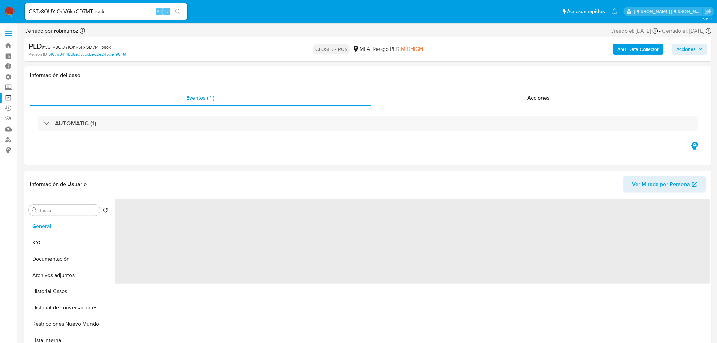
select select "10"
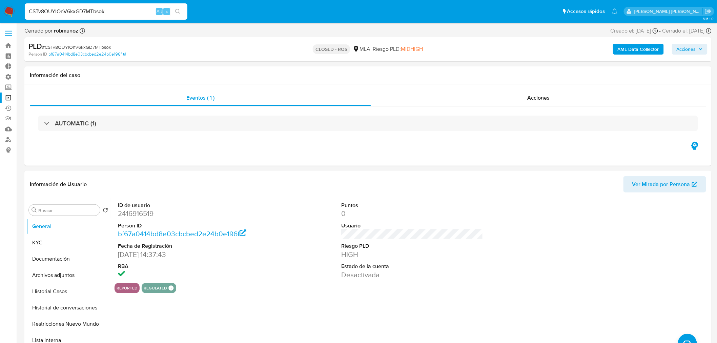
click at [62, 8] on input "CSTv8OUYlOnV6kxGD7MTbsok" at bounding box center [106, 11] width 163 height 9
click at [62, 7] on input "CSTv8OUYlOnV6kxGD7MTbsok" at bounding box center [106, 11] width 163 height 9
paste input "EaJ8emts5TZsTZgQh15aZBSU"
type input "EaJ8emts5TZsTZgQh15aZBSU"
click at [179, 7] on button "search-icon" at bounding box center [178, 11] width 14 height 9
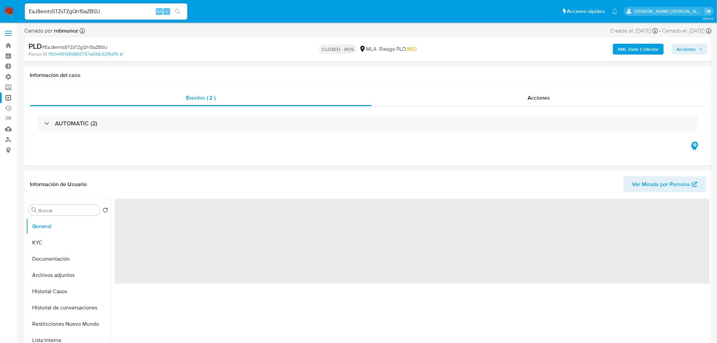
select select "10"
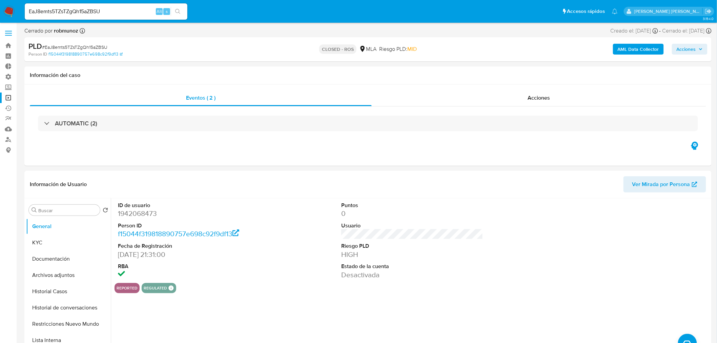
click at [93, 7] on input "EaJ8emts5TZsTZgQh15aZBSU" at bounding box center [106, 11] width 163 height 9
click at [93, 6] on div "EaJ8emts5TZsTZgQh15aZBSU Alt s" at bounding box center [106, 11] width 163 height 16
paste input "V8oUYPpkCoApxM0nuLXxHnxl"
type input "V8oUYPpkCoApxM0nuLXxHnxl"
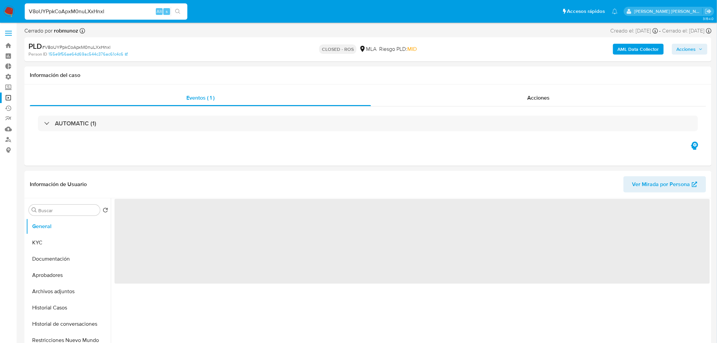
select select "10"
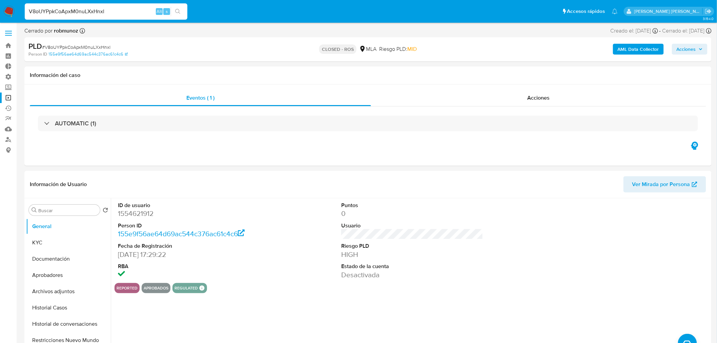
click at [118, 7] on input "V8oUYPpkCoApxM0nuLXxHnxl" at bounding box center [106, 11] width 163 height 9
paste input "o5F26lCUAQkwHZxZKkju3hRL"
type input "o5F26lCUAQkwHZxZKkju3hRL"
select select "10"
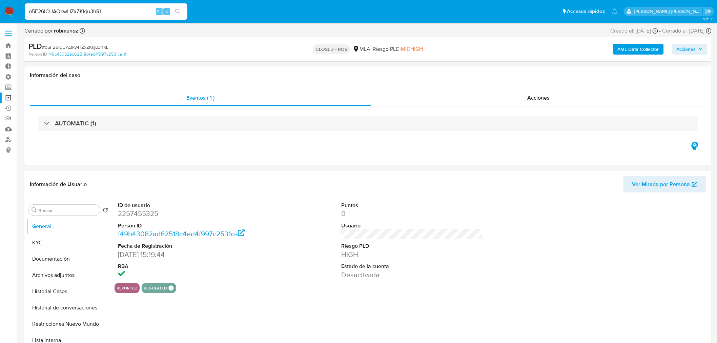
click at [94, 9] on input "o5F26lCUAQkwHZxZKkju3hRL" at bounding box center [106, 11] width 163 height 9
paste input "WQwjDaipWSSBVjrJaPpOyHox"
type input "WQwjDaipWSSBVjrJaPpOyHox"
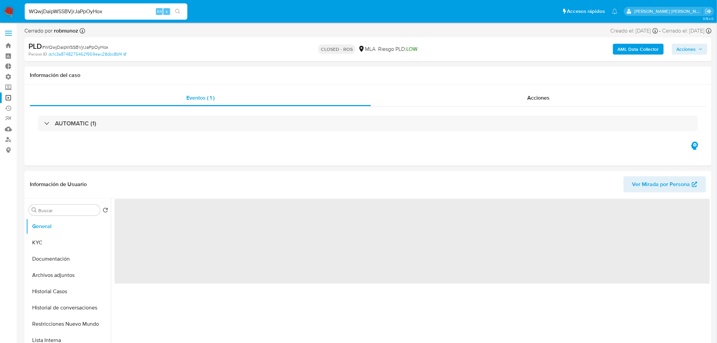
select select "10"
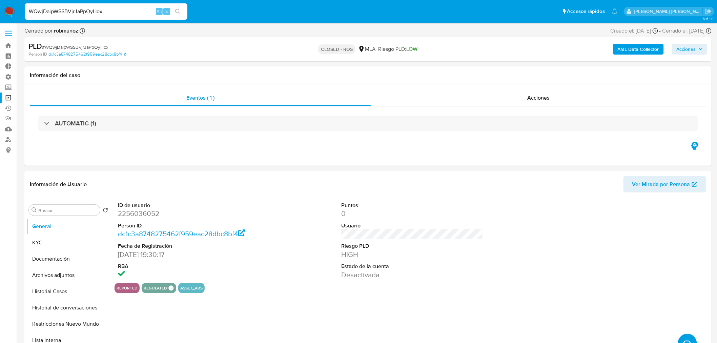
click at [103, 5] on div "WQwjDaipWSSBVjrJaPpOyHox Alt s" at bounding box center [106, 11] width 163 height 16
click at [102, 9] on input "WQwjDaipWSSBVjrJaPpOyHox" at bounding box center [106, 11] width 163 height 9
paste input "1210851947"
type input "1210851947"
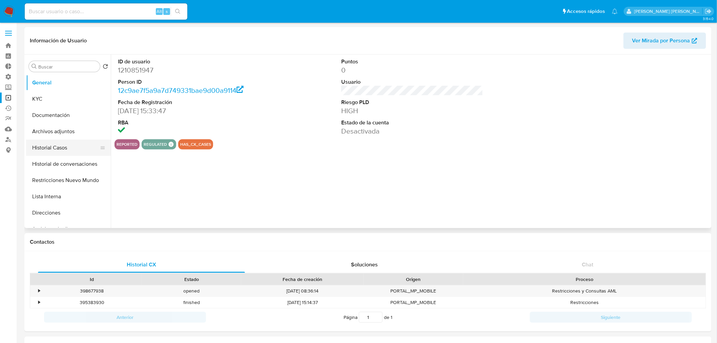
select select "10"
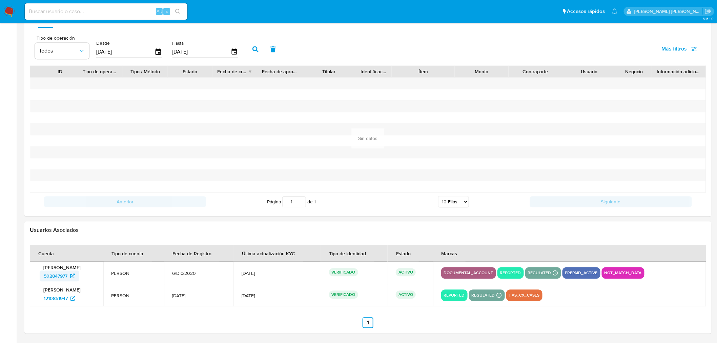
click at [60, 273] on span "502847977" at bounding box center [56, 275] width 24 height 11
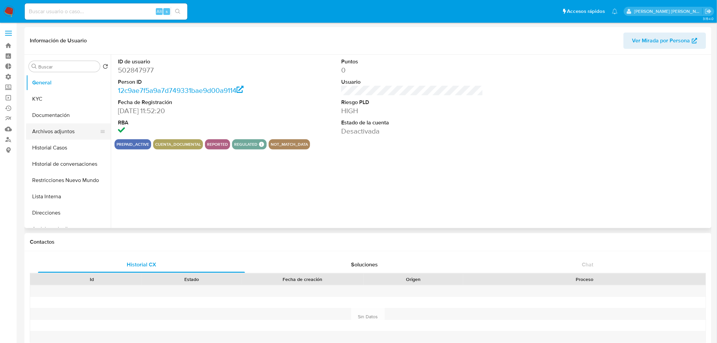
click at [53, 128] on button "Archivos adjuntos" at bounding box center [65, 131] width 79 height 16
select select "10"
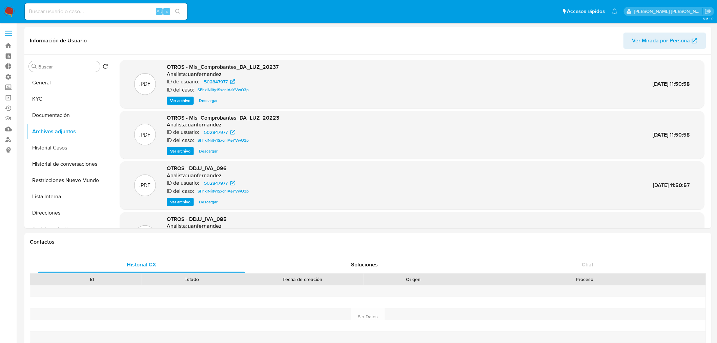
click at [120, 9] on input at bounding box center [106, 11] width 163 height 9
paste input "1284791540"
type input "1284791540"
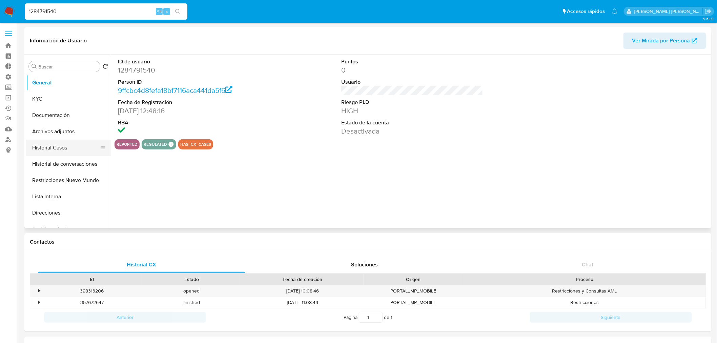
select select "10"
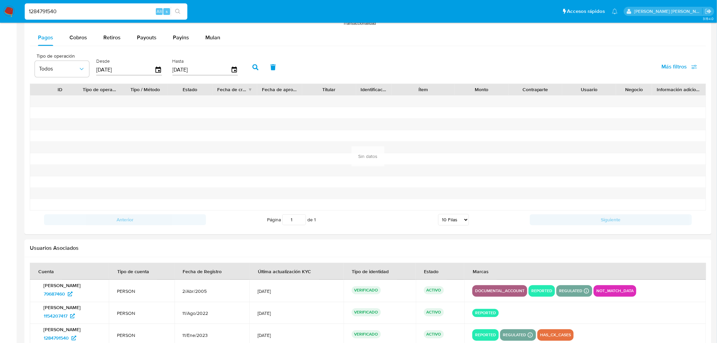
scroll to position [640, 0]
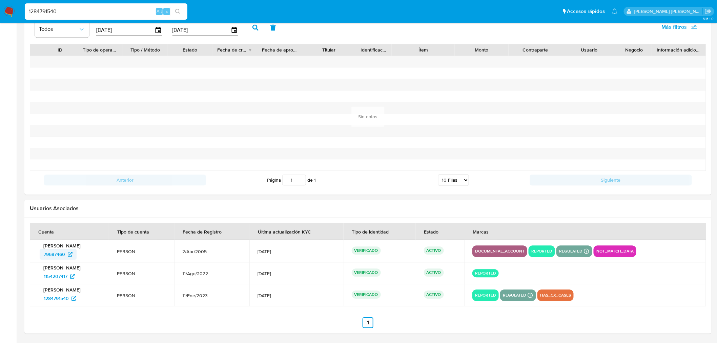
click at [58, 252] on span "79687460" at bounding box center [54, 254] width 21 height 11
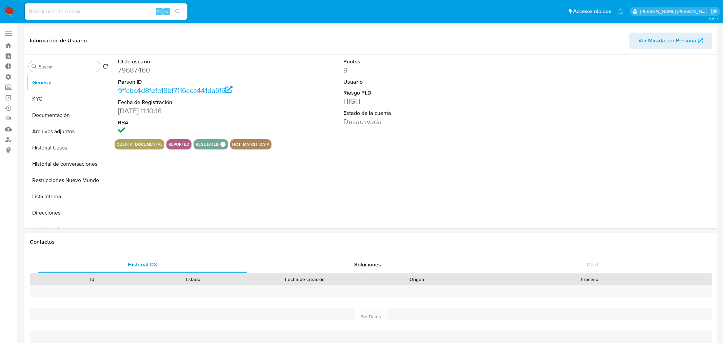
select select "10"
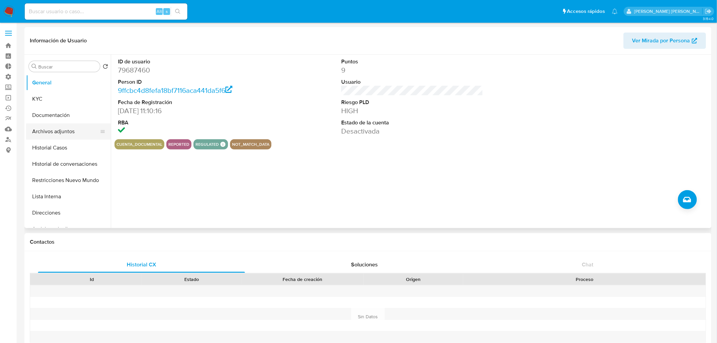
click at [68, 133] on button "Archivos adjuntos" at bounding box center [65, 131] width 79 height 16
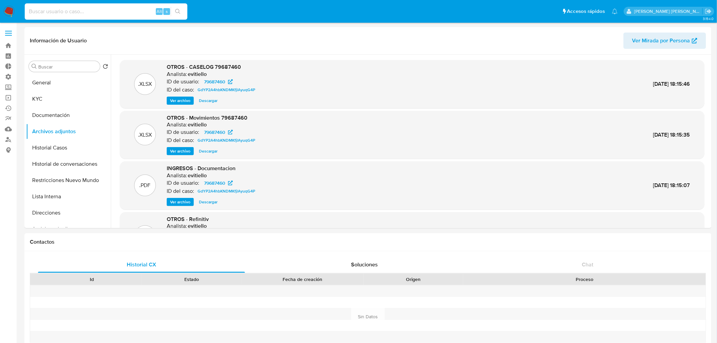
click at [92, 7] on input at bounding box center [106, 11] width 163 height 9
paste input "1278592478"
type input "1278592478"
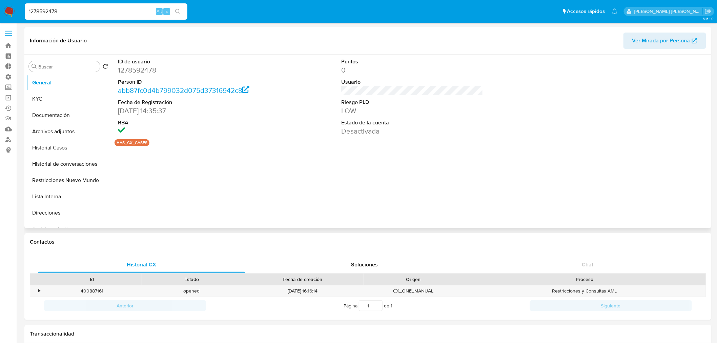
select select "10"
click at [69, 178] on button "Restricciones Nuevo Mundo" at bounding box center [65, 180] width 79 height 16
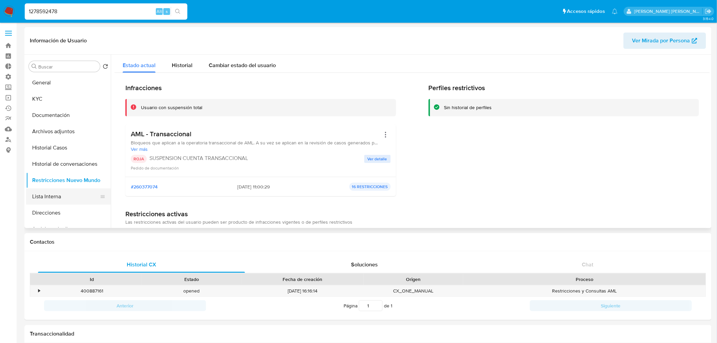
click at [62, 198] on button "Lista Interna" at bounding box center [65, 196] width 79 height 16
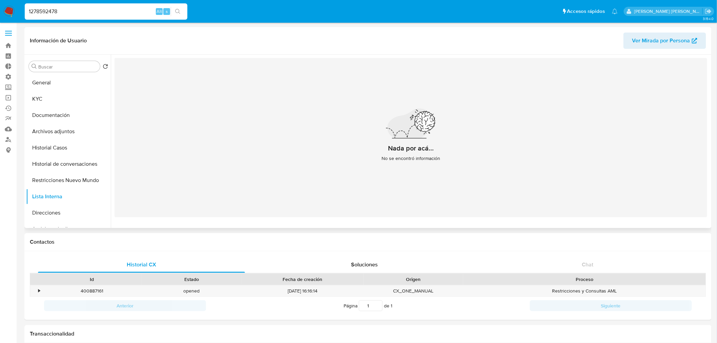
click at [695, 44] on span "Ver Mirada por Persona" at bounding box center [664, 40] width 65 height 15
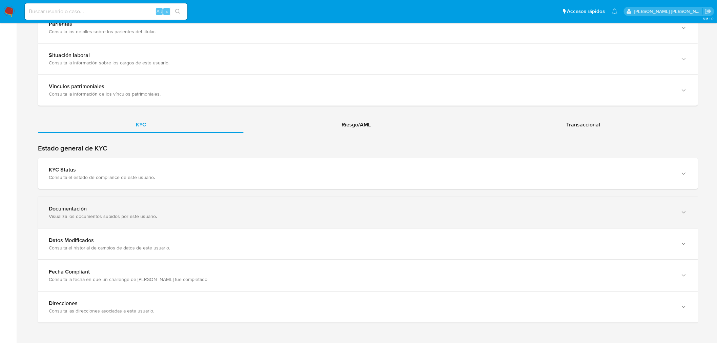
scroll to position [538, 0]
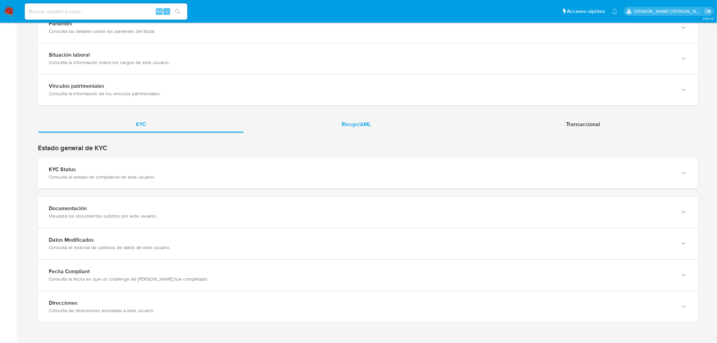
click at [371, 131] on div "Riesgo/AML" at bounding box center [356, 124] width 225 height 16
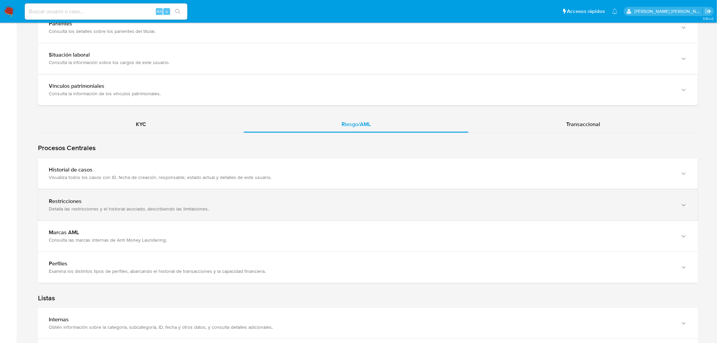
click at [313, 191] on div "Restricciones Detalla las restricciones y el historial asociado, describiendo l…" at bounding box center [368, 204] width 660 height 31
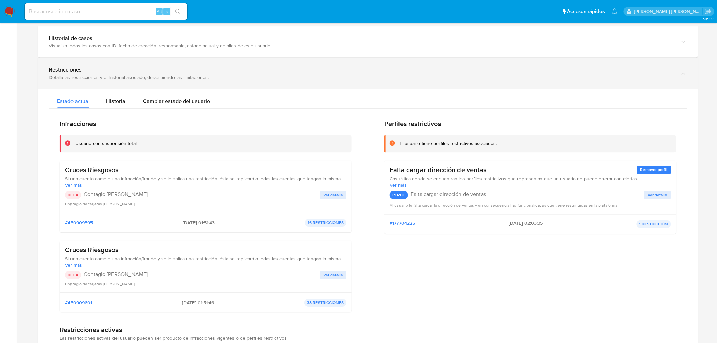
scroll to position [576, 0]
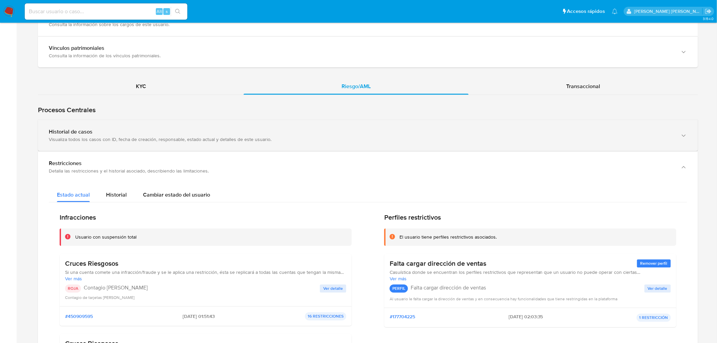
click at [292, 146] on div "Historial de casos Visualiza todos los casos con ID, fecha de creación, respons…" at bounding box center [368, 135] width 660 height 31
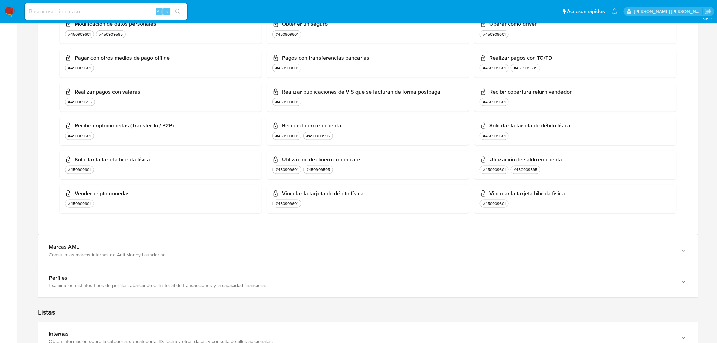
scroll to position [1442, 0]
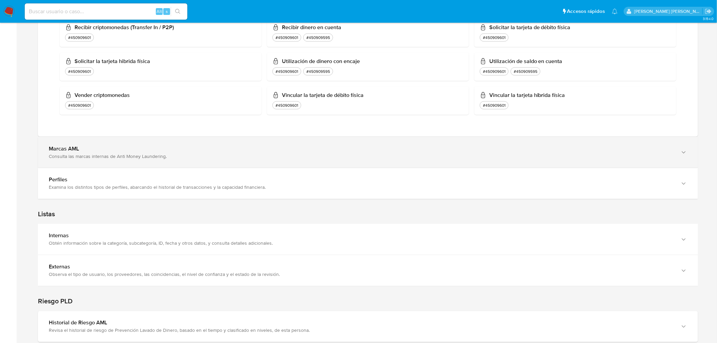
click at [220, 158] on div "Consulta las marcas internas de Anti Money Laundering." at bounding box center [361, 156] width 625 height 6
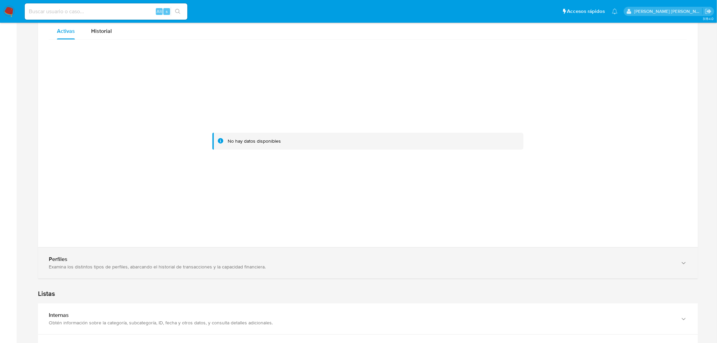
scroll to position [1668, 0]
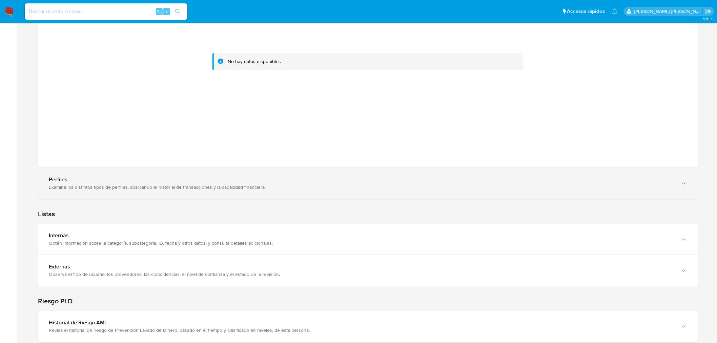
click at [353, 192] on div "Perfiles Examina los distintos tipos de perfiles, abarcando el historial de tra…" at bounding box center [368, 183] width 660 height 31
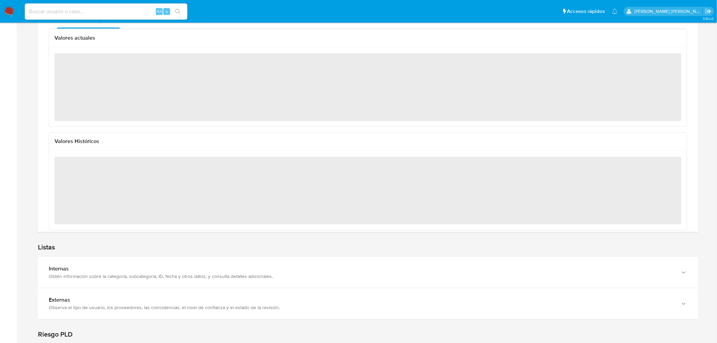
scroll to position [1932, 0]
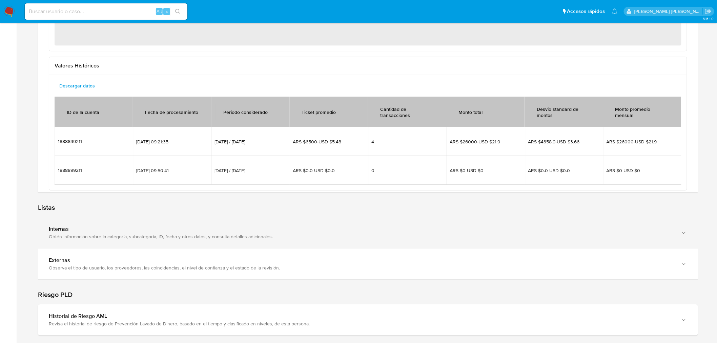
click at [347, 227] on div "Internas" at bounding box center [361, 229] width 625 height 7
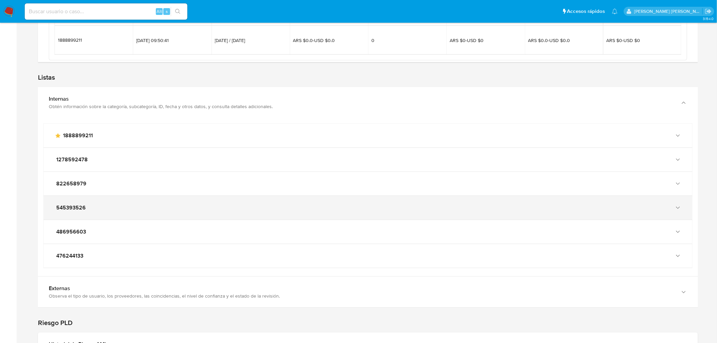
scroll to position [2120, 0]
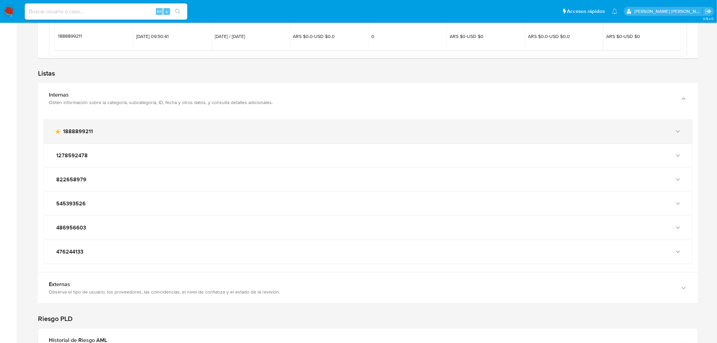
click at [100, 133] on div "main-user-icon 1888899211" at bounding box center [361, 131] width 613 height 7
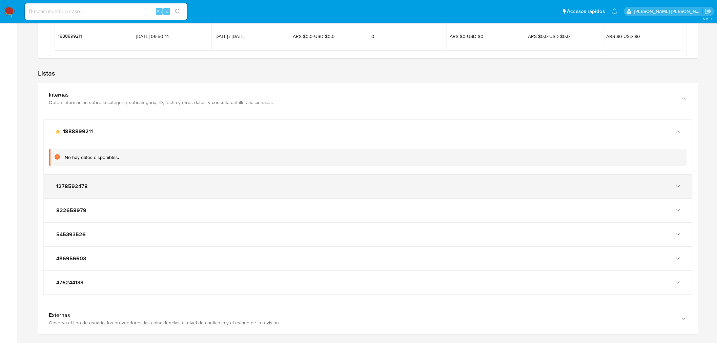
drag, startPoint x: 334, startPoint y: 191, endPoint x: 333, endPoint y: 195, distance: 4.2
click at [334, 192] on div "1278592478" at bounding box center [368, 187] width 649 height 24
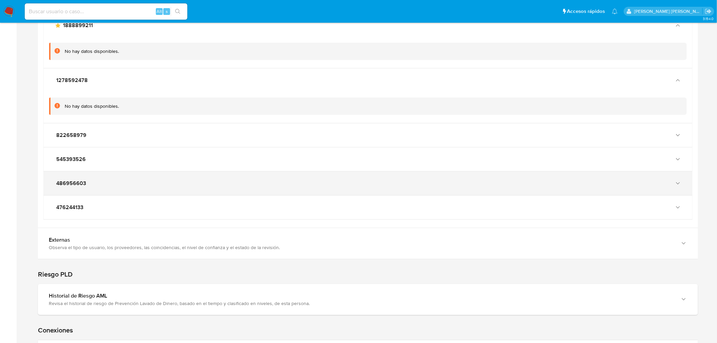
scroll to position [2232, 0]
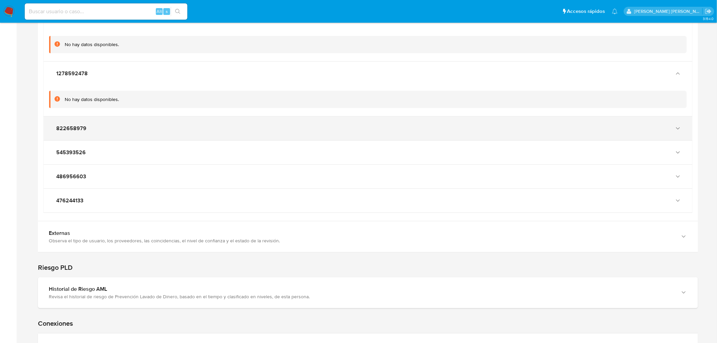
click at [232, 137] on div "822658979" at bounding box center [368, 129] width 649 height 24
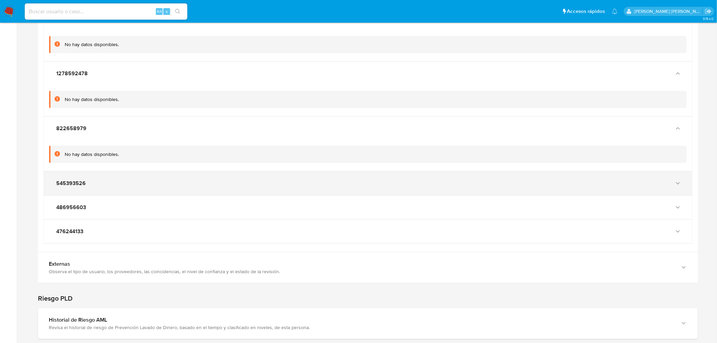
click at [252, 183] on div "545393526" at bounding box center [361, 183] width 613 height 7
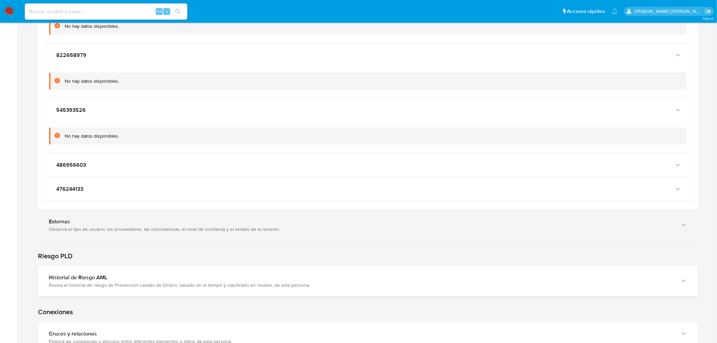
scroll to position [2308, 0]
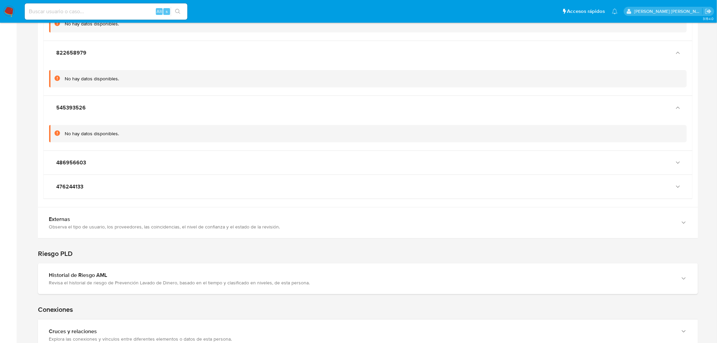
drag, startPoint x: 243, startPoint y: 163, endPoint x: 243, endPoint y: 176, distance: 12.9
click at [243, 164] on div "486956603" at bounding box center [361, 162] width 613 height 7
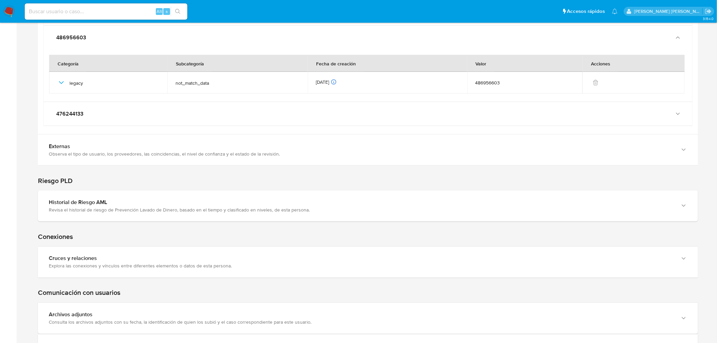
scroll to position [2458, 0]
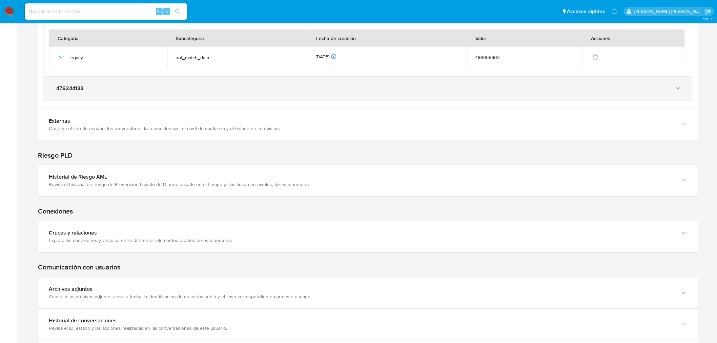
click at [282, 95] on div "476244133" at bounding box center [368, 89] width 649 height 24
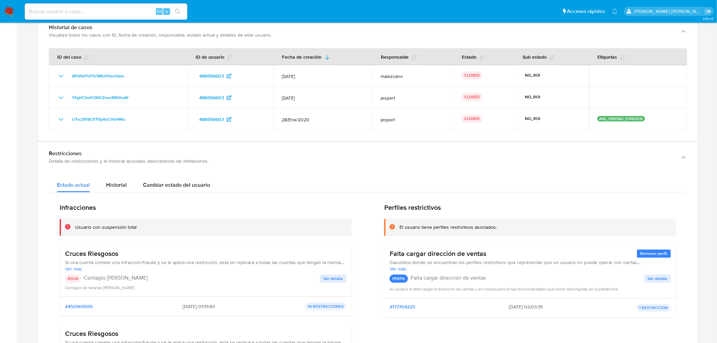
scroll to position [651, 0]
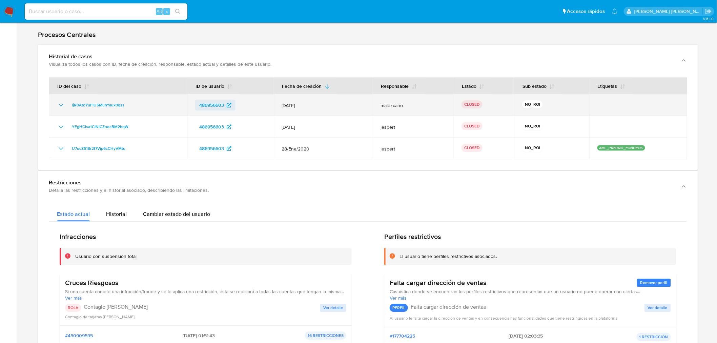
click at [211, 104] on span "486956603" at bounding box center [211, 105] width 25 height 11
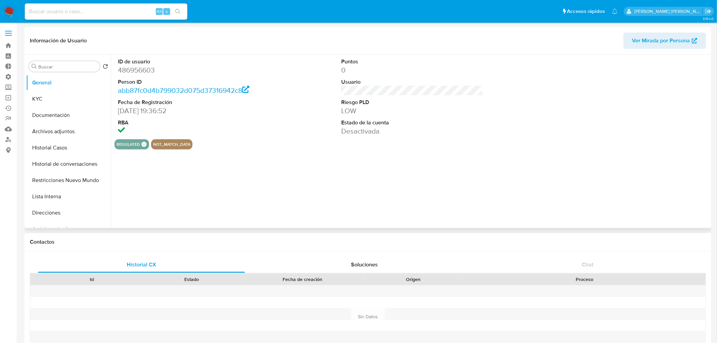
select select "10"
click at [74, 130] on button "Archivos adjuntos" at bounding box center [65, 131] width 79 height 16
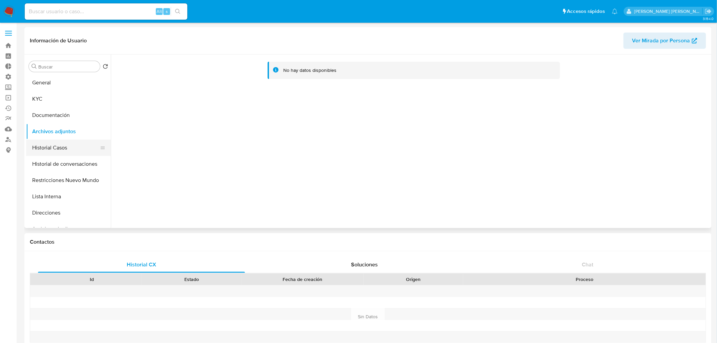
click at [70, 150] on button "Historial Casos" at bounding box center [65, 148] width 79 height 16
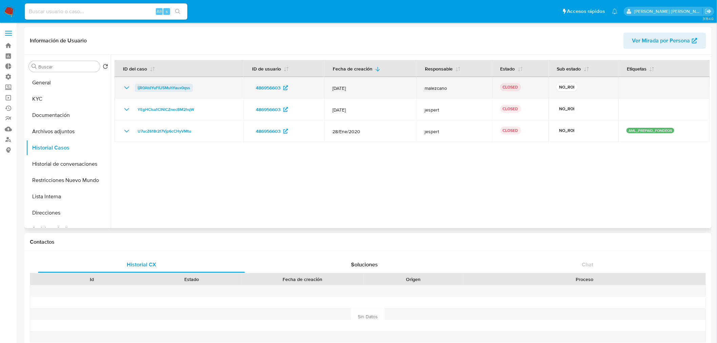
click at [152, 91] on span "ljR0AtdYuFIU5MuhYaux0qss" at bounding box center [164, 88] width 53 height 8
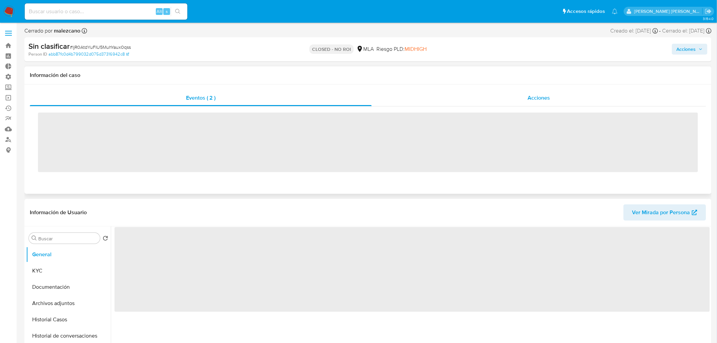
click at [553, 97] on div "Acciones" at bounding box center [539, 98] width 335 height 16
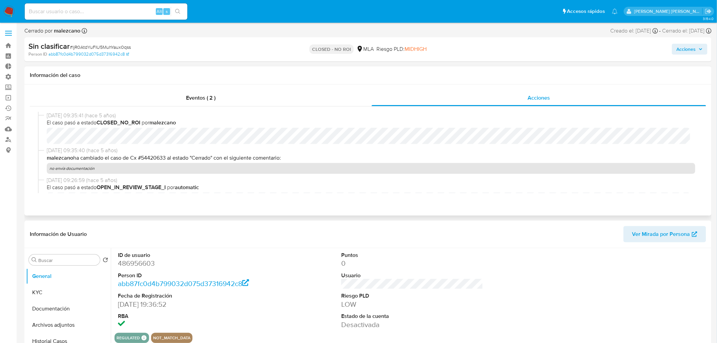
select select "10"
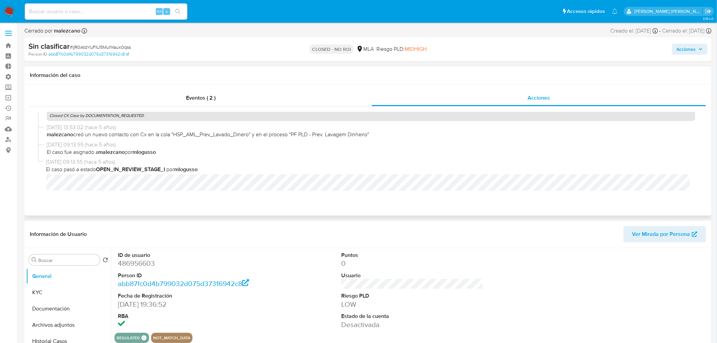
scroll to position [38, 0]
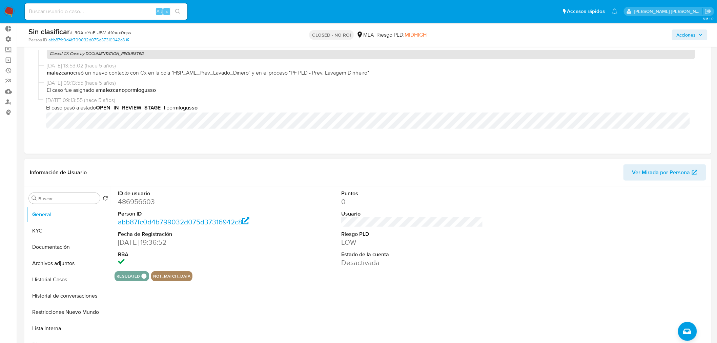
click at [140, 205] on dd "486956603" at bounding box center [189, 201] width 142 height 9
copy dd "486956603"
click at [83, 9] on input at bounding box center [106, 11] width 163 height 9
paste input "330283940"
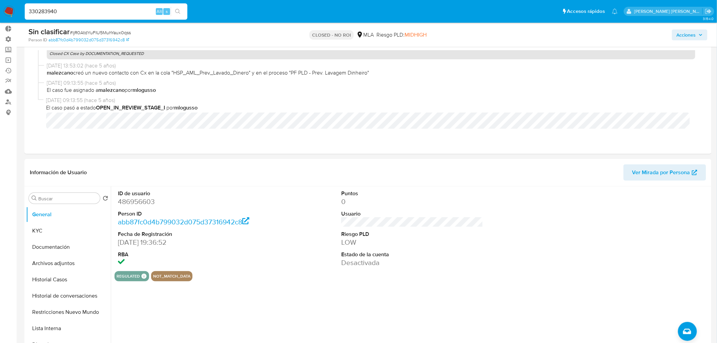
type input "330283940"
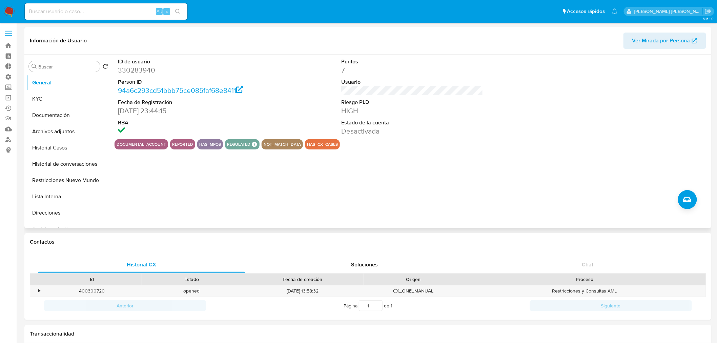
select select "10"
click at [72, 180] on button "Restricciones Nuevo Mundo" at bounding box center [65, 180] width 79 height 16
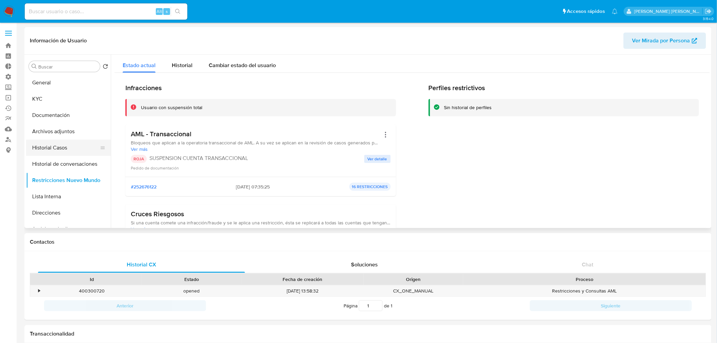
click at [65, 147] on button "Historial Casos" at bounding box center [65, 148] width 79 height 16
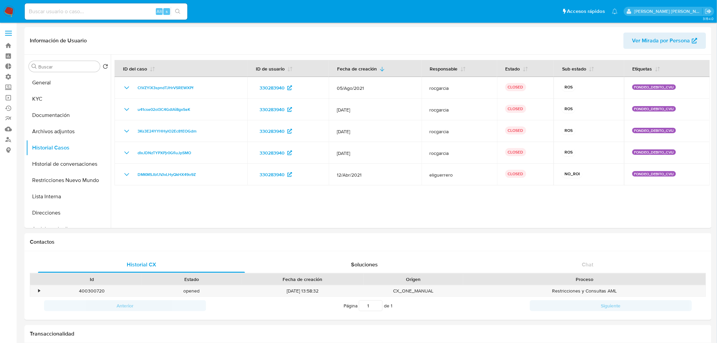
click at [117, 17] on div "Alt s" at bounding box center [106, 11] width 163 height 16
click at [124, 8] on input at bounding box center [106, 11] width 163 height 9
paste input "1212389626"
type input "1212389626"
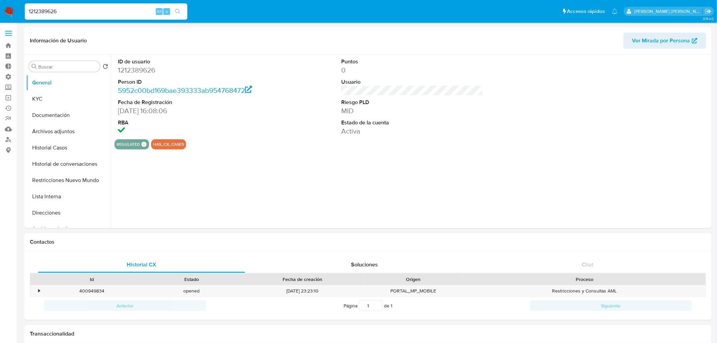
select select "10"
drag, startPoint x: 44, startPoint y: 148, endPoint x: 217, endPoint y: 129, distance: 173.5
click at [44, 148] on button "Historial Casos" at bounding box center [68, 148] width 85 height 16
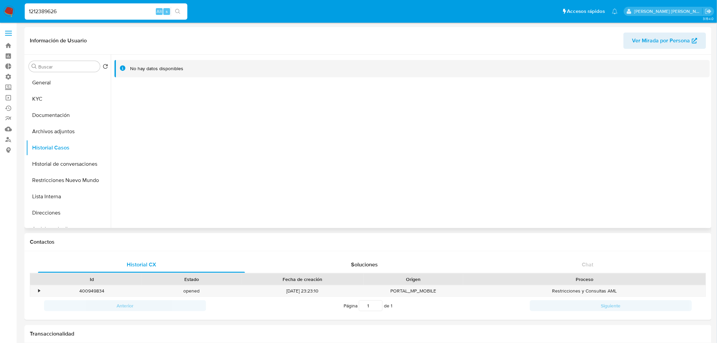
click at [655, 41] on span "Ver Mirada por Persona" at bounding box center [661, 41] width 58 height 16
click at [126, 11] on input "1212389626" at bounding box center [106, 11] width 163 height 9
paste input "}"
type input "1212389626}"
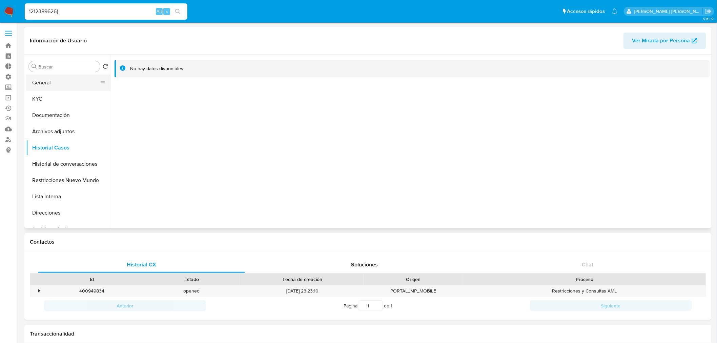
click at [51, 76] on button "General" at bounding box center [65, 83] width 79 height 16
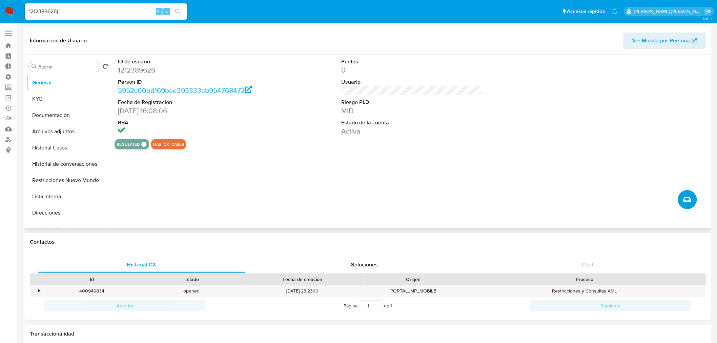
click at [686, 197] on icon "Crear caso manual" at bounding box center [687, 200] width 8 height 8
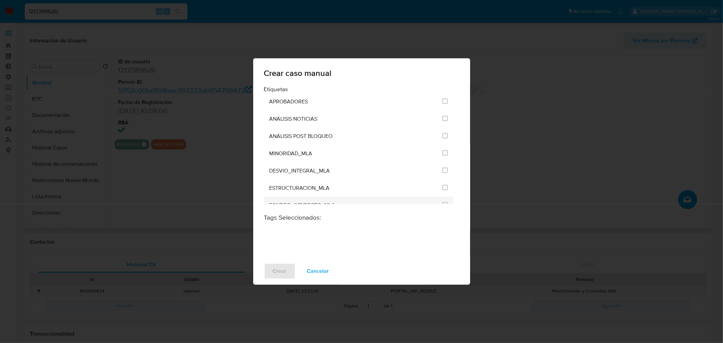
scroll to position [1355, 0]
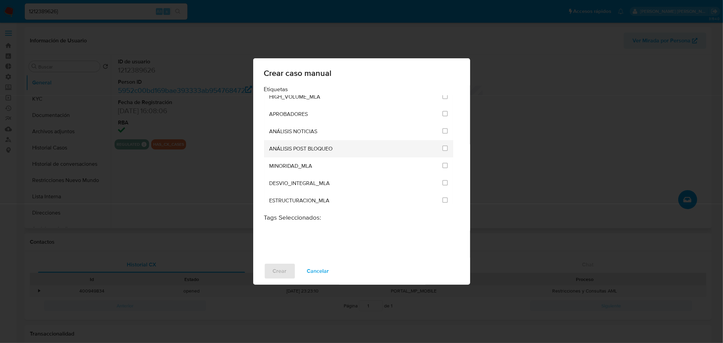
click at [444, 145] on span at bounding box center [444, 149] width 5 height 8
click at [443, 145] on input "3249" at bounding box center [444, 147] width 5 height 5
checkbox input "true"
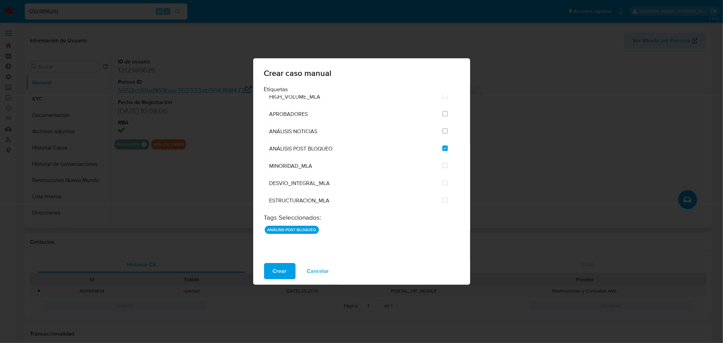
click at [274, 265] on span "Crear" at bounding box center [280, 271] width 14 height 15
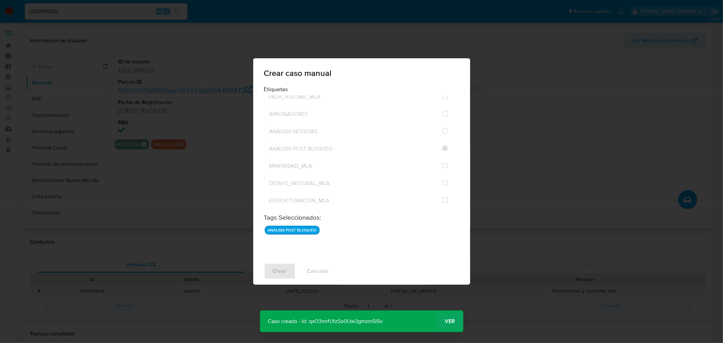
click at [449, 321] on span "Ver" at bounding box center [450, 321] width 10 height 0
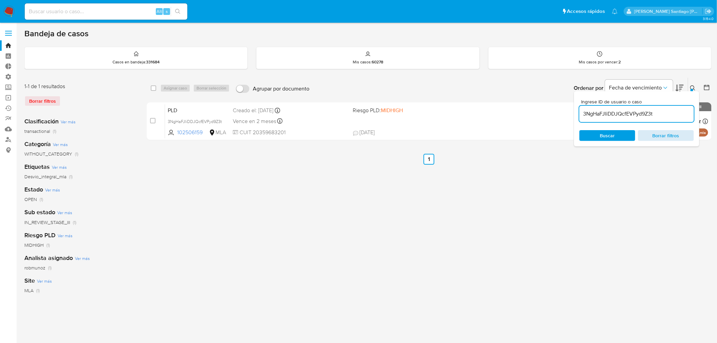
click at [660, 131] on span "Borrar filtros" at bounding box center [666, 135] width 46 height 9
click at [643, 114] on input "3NgHaFJliDDJQcfEVPyd9Z3t" at bounding box center [636, 113] width 115 height 9
type input "IKuV3Xt8eV841S43w4u2JWoo"
click at [693, 85] on icon at bounding box center [692, 87] width 5 height 5
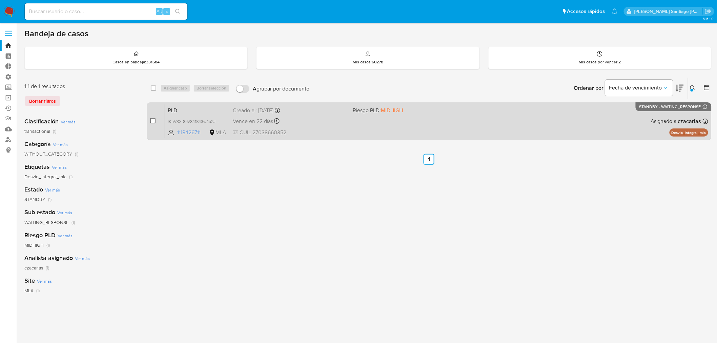
click at [153, 118] on input "checkbox" at bounding box center [152, 120] width 5 height 5
checkbox input "true"
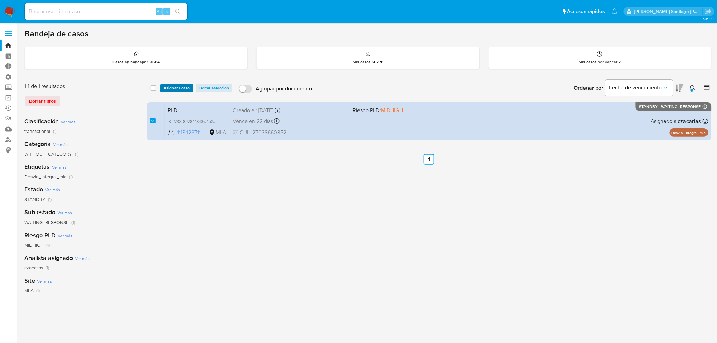
click at [173, 85] on span "Asignar 1 caso" at bounding box center [177, 88] width 26 height 7
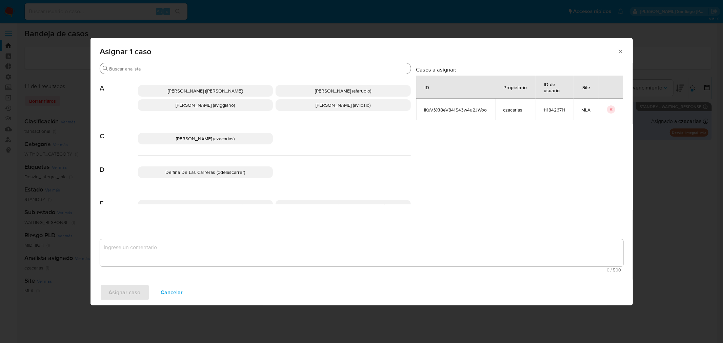
click at [197, 69] on input "Buscar" at bounding box center [258, 69] width 299 height 6
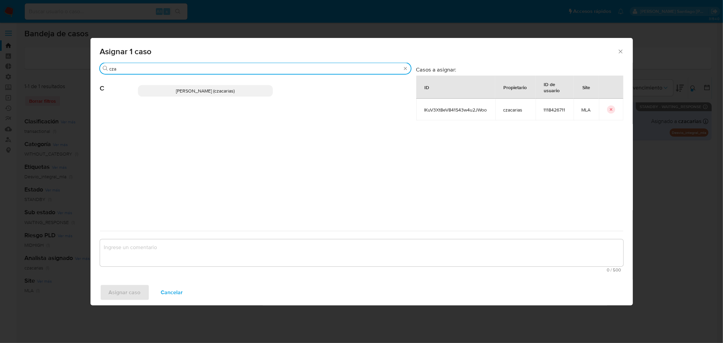
type input "cza"
drag, startPoint x: 191, startPoint y: 93, endPoint x: 191, endPoint y: 111, distance: 18.0
click at [191, 93] on span "[PERSON_NAME] (czacarias)" at bounding box center [205, 90] width 59 height 7
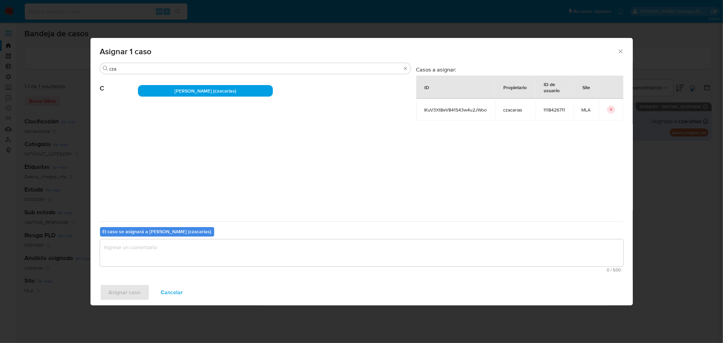
click at [215, 252] on textarea "assign-modal" at bounding box center [361, 252] width 523 height 27
click at [126, 288] on span "Asignar caso" at bounding box center [125, 292] width 32 height 15
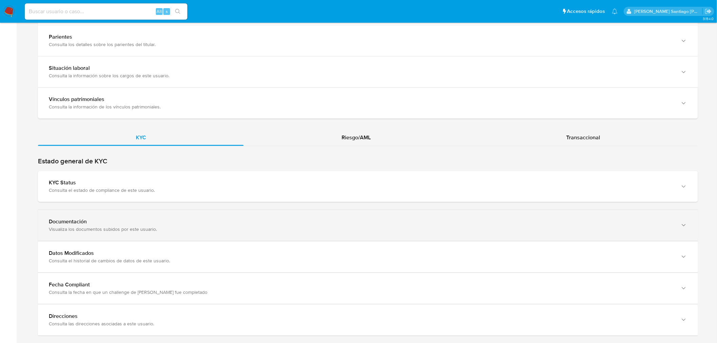
scroll to position [535, 0]
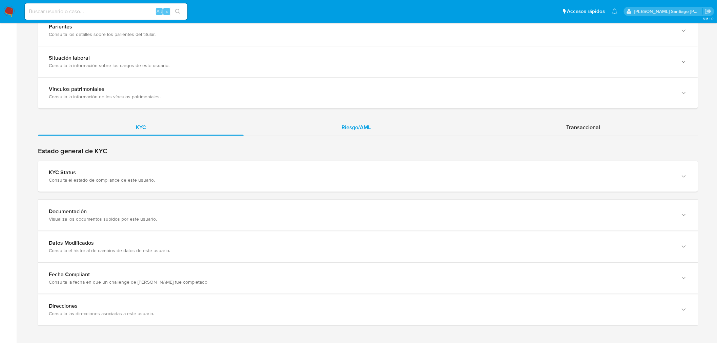
click at [369, 128] on span "Riesgo/AML" at bounding box center [356, 128] width 29 height 8
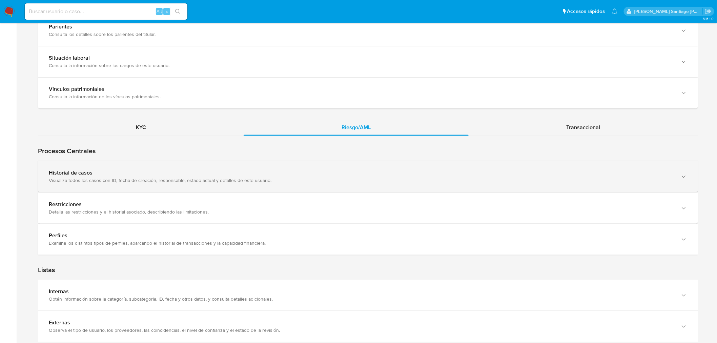
click at [275, 169] on div "Historial de casos Visualiza todos los casos con ID, fecha de creación, respons…" at bounding box center [368, 176] width 660 height 31
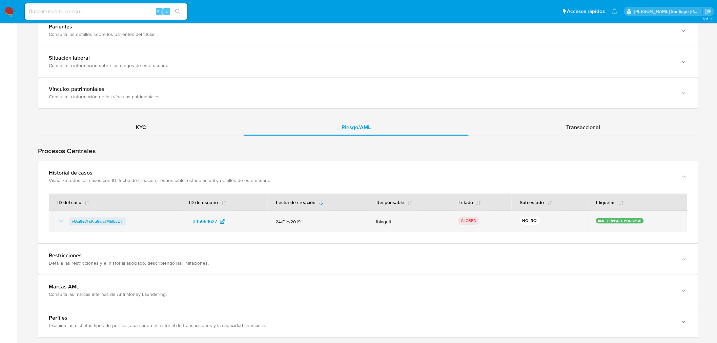
click at [93, 219] on span "vUxj9e7FsKlu8yiyJM5IbyUT" at bounding box center [97, 222] width 51 height 8
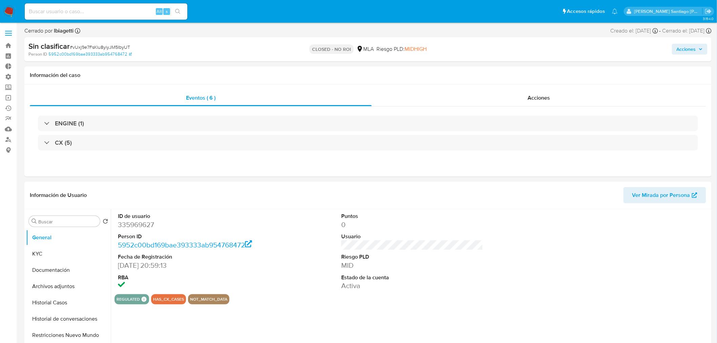
select select "10"
click at [561, 97] on div "Acciones" at bounding box center [539, 98] width 335 height 16
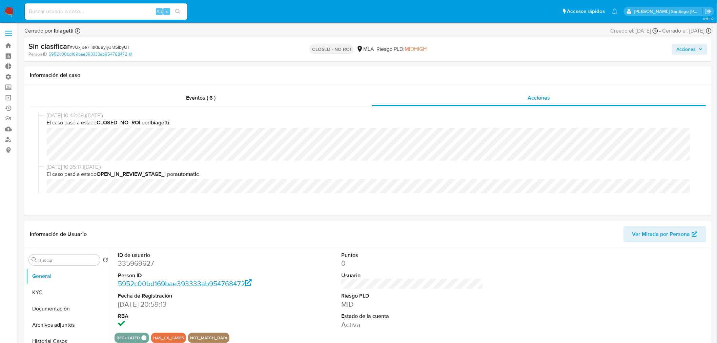
click at [141, 261] on dd "335969627" at bounding box center [189, 263] width 142 height 9
copy dd "335969627"
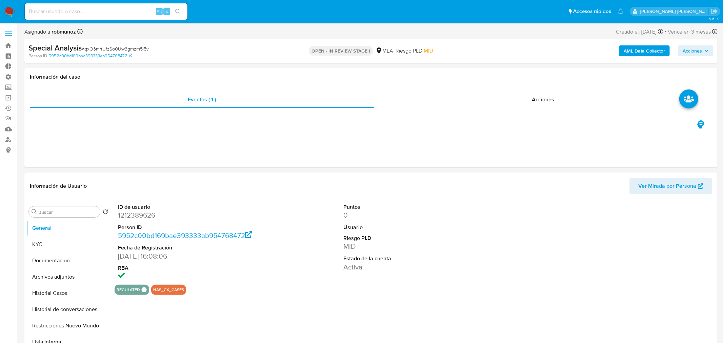
select select "10"
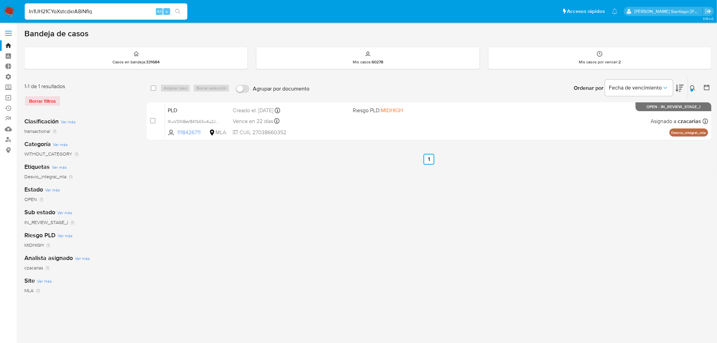
type input "In1UH21CYoXstcdxrA8iNflq"
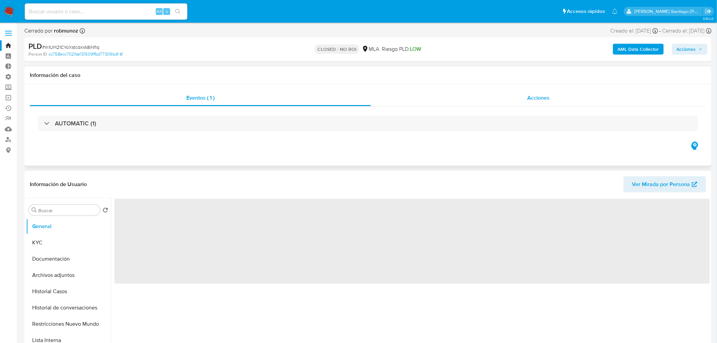
click at [497, 99] on div "Acciones" at bounding box center [538, 98] width 335 height 16
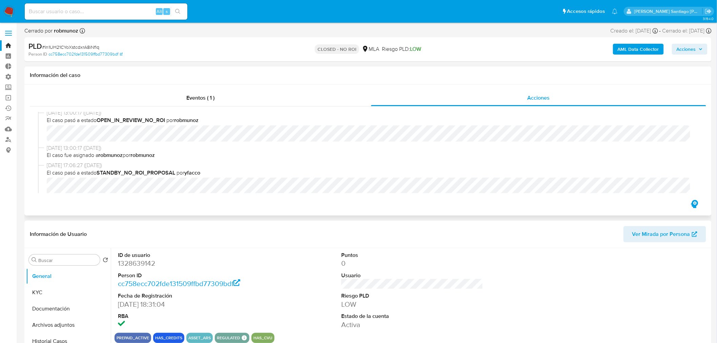
select select "10"
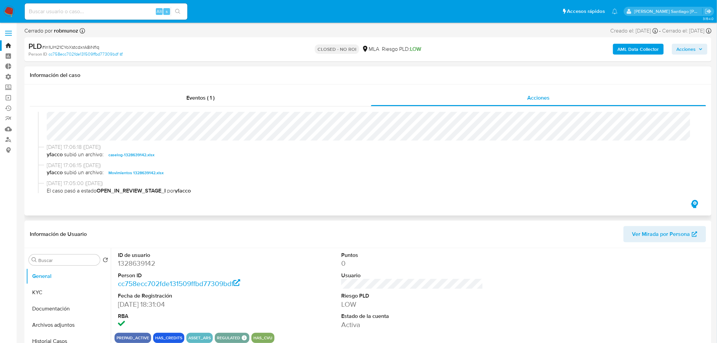
scroll to position [150, 0]
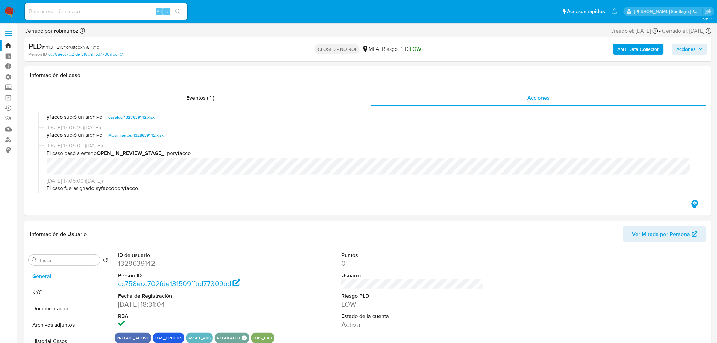
click at [10, 14] on img at bounding box center [9, 12] width 12 height 12
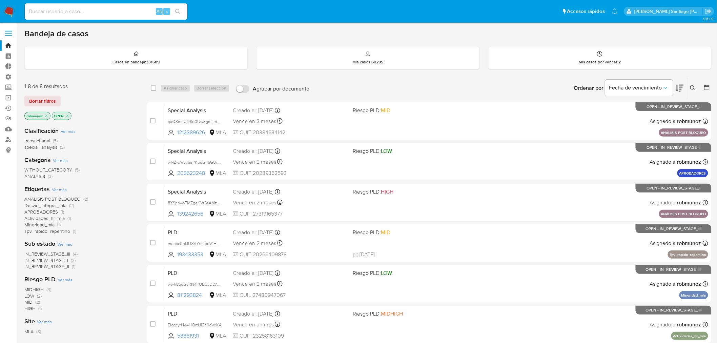
click at [691, 86] on icon at bounding box center [692, 87] width 5 height 5
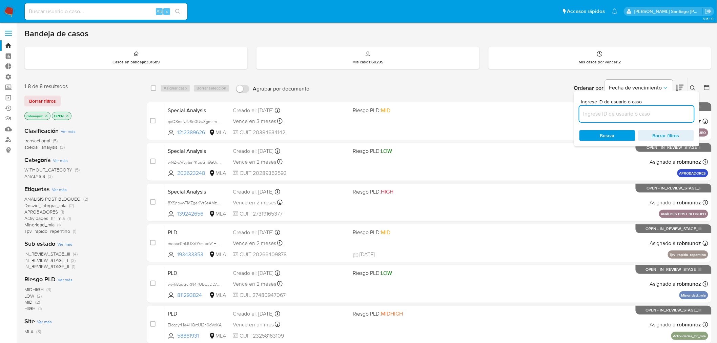
click at [658, 111] on input at bounding box center [636, 113] width 115 height 9
type input "5VEPfzr4JwjQbbtUFSn74bPE"
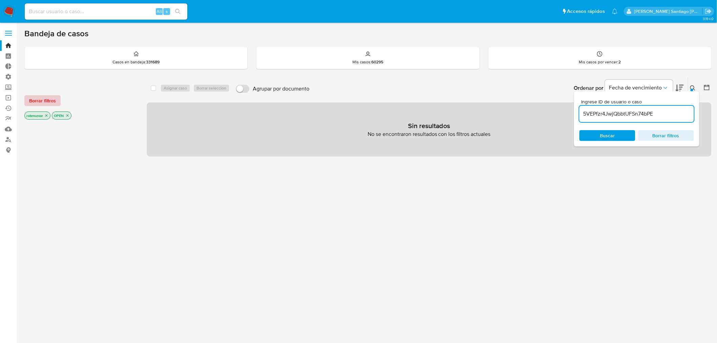
click at [31, 96] on span "Borrar filtros" at bounding box center [42, 100] width 27 height 9
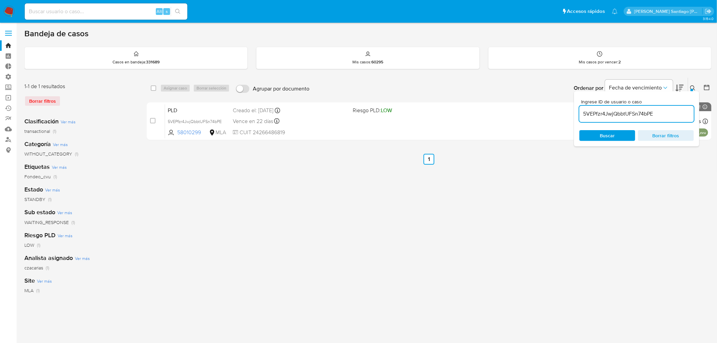
click at [692, 86] on icon at bounding box center [692, 87] width 5 height 5
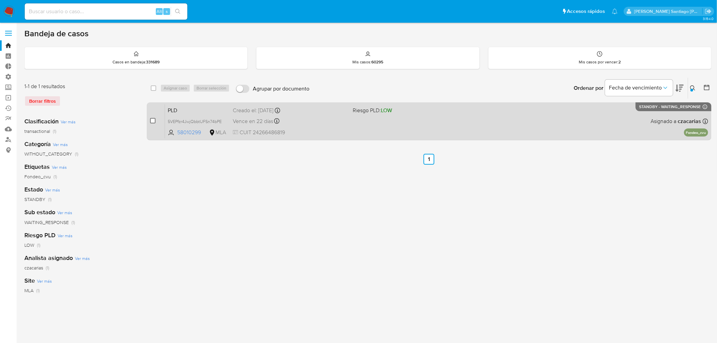
click at [155, 120] on input "checkbox" at bounding box center [152, 120] width 5 height 5
checkbox input "true"
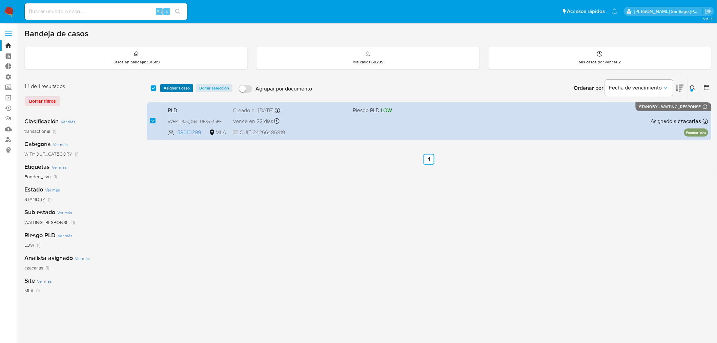
click at [177, 85] on span "Asignar 1 caso" at bounding box center [177, 88] width 26 height 7
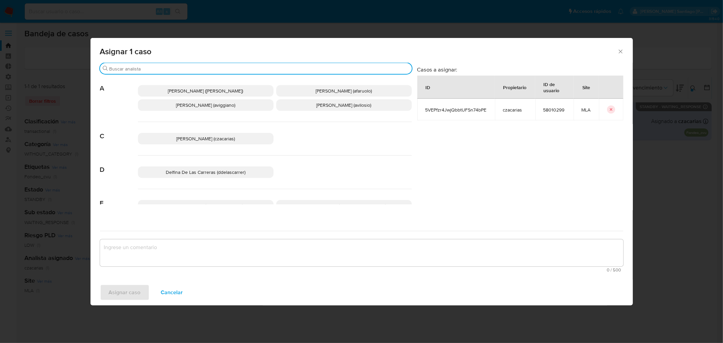
click at [165, 68] on input "Buscar" at bounding box center [259, 69] width 300 height 6
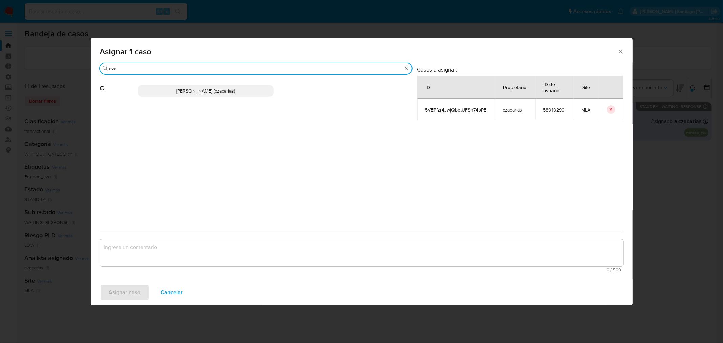
type input "cza"
click at [186, 93] on span "[PERSON_NAME] (czacarias)" at bounding box center [205, 90] width 59 height 7
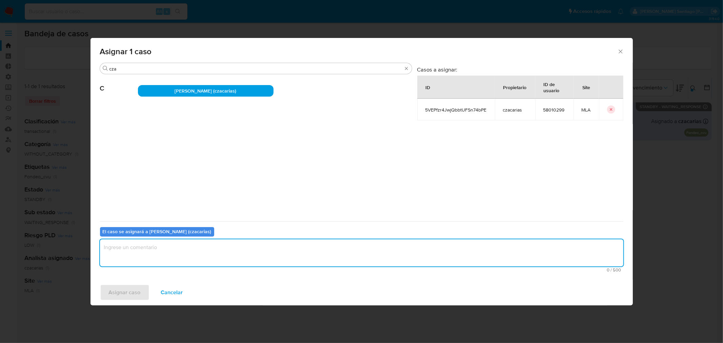
drag, startPoint x: 218, startPoint y: 251, endPoint x: 216, endPoint y: 258, distance: 7.3
click at [218, 251] on textarea "assign-modal" at bounding box center [361, 252] width 523 height 27
click at [127, 295] on span "Asignar caso" at bounding box center [125, 292] width 32 height 15
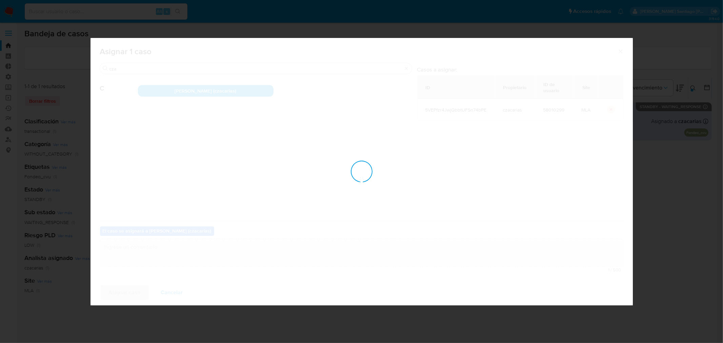
checkbox input "false"
